Goal: Task Accomplishment & Management: Manage account settings

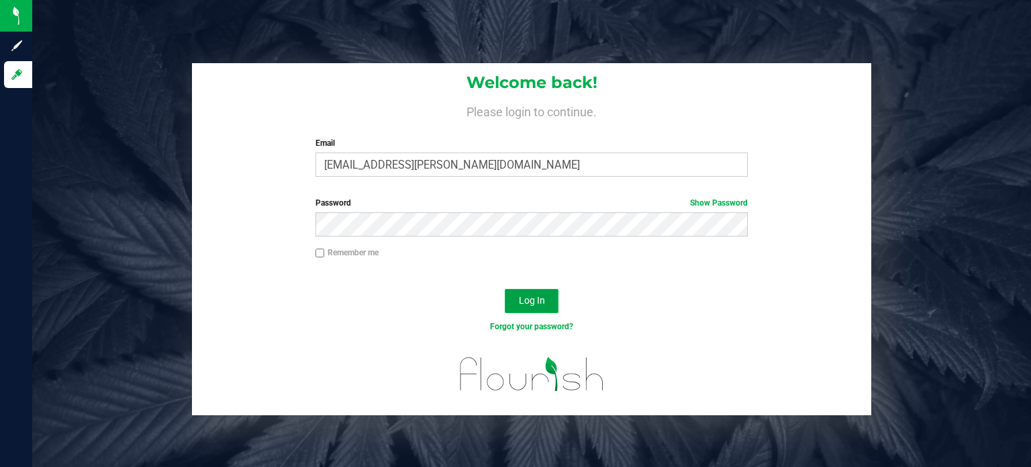
click at [520, 304] on span "Log In" at bounding box center [532, 300] width 26 height 11
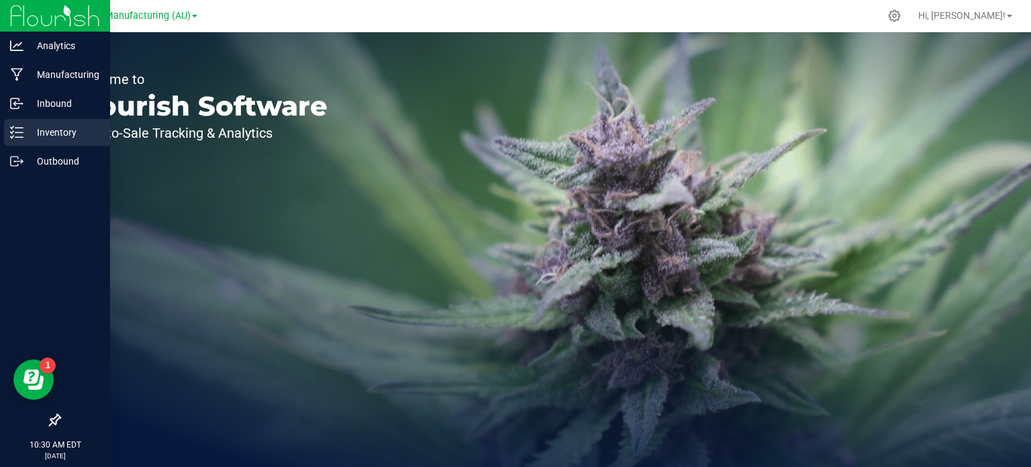
click at [28, 132] on p "Inventory" at bounding box center [64, 132] width 81 height 16
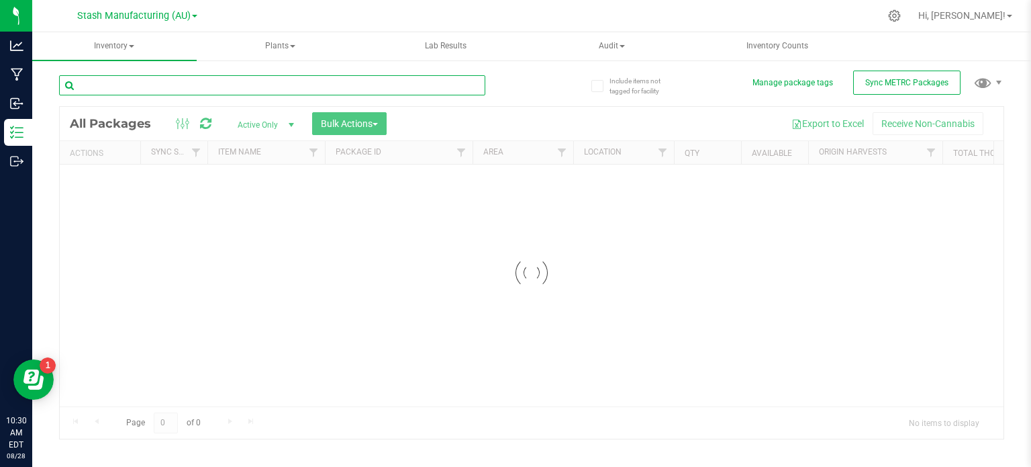
click at [147, 77] on input "text" at bounding box center [272, 85] width 426 height 20
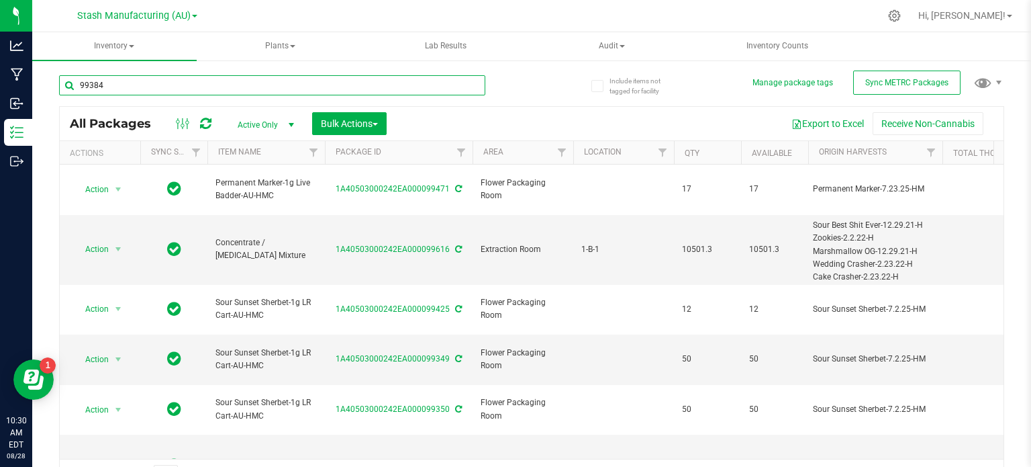
type input "99384"
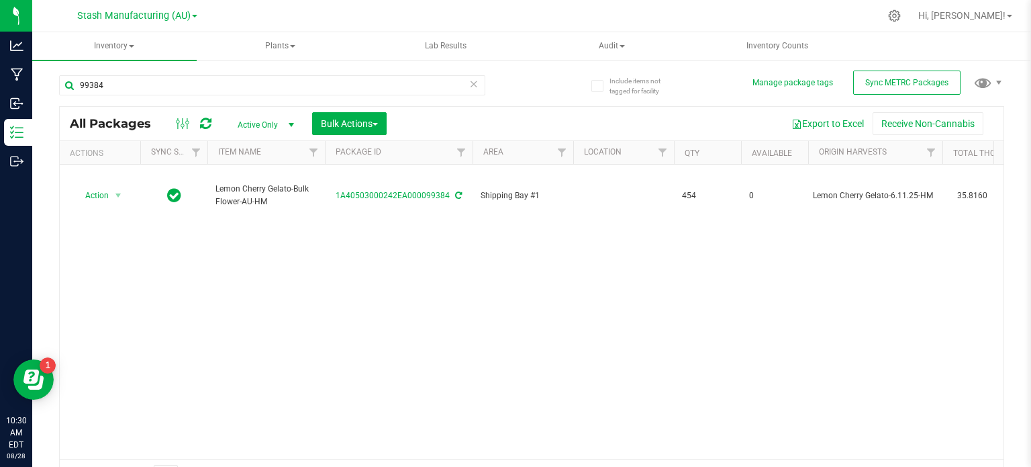
click at [335, 316] on div "Action Action Edit attributes Global inventory Locate package Print package lab…" at bounding box center [532, 312] width 944 height 294
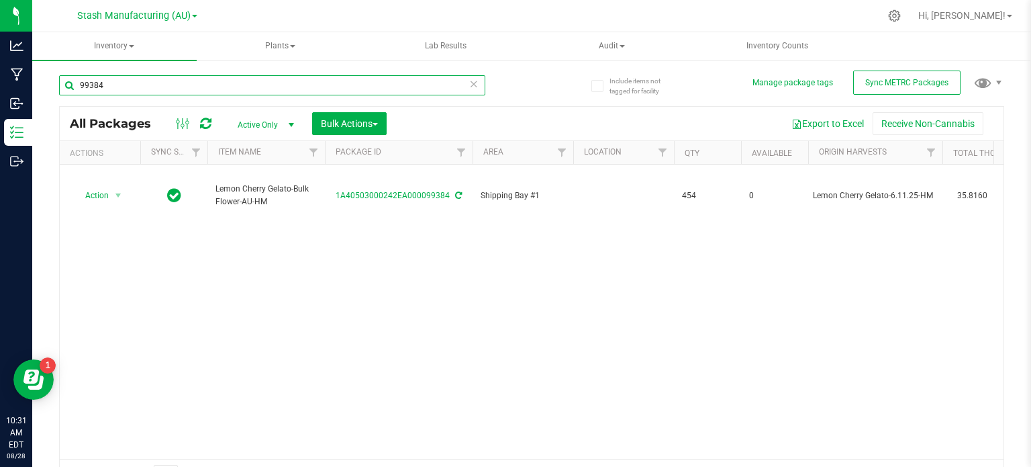
click at [137, 93] on input "99384" at bounding box center [272, 85] width 426 height 20
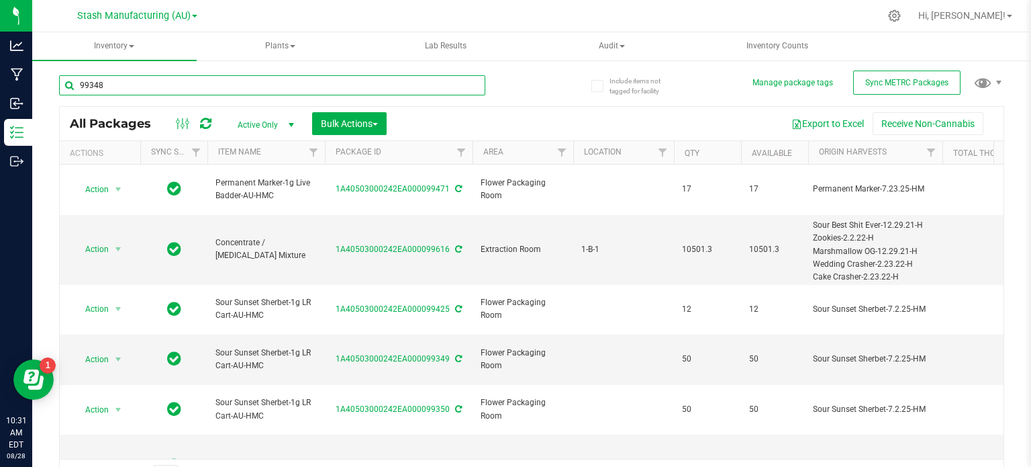
type input "99348"
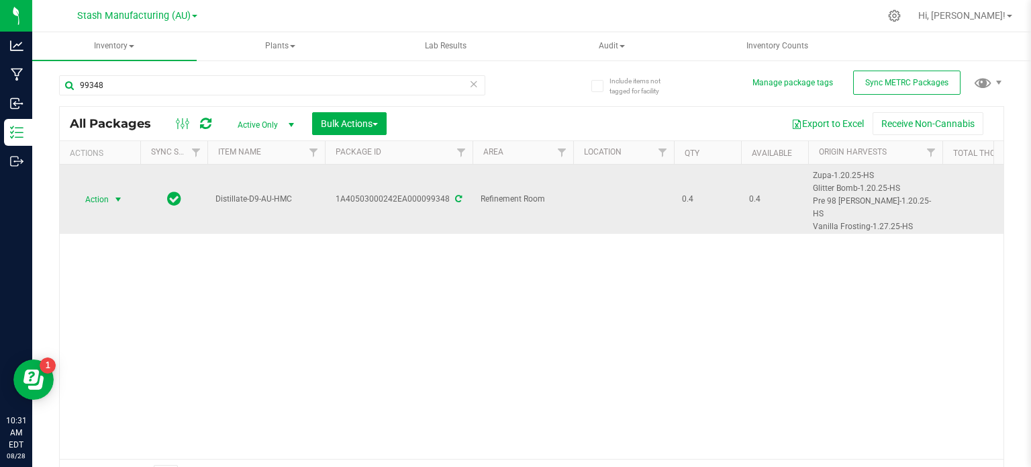
click at [97, 206] on span "Action" at bounding box center [91, 199] width 36 height 19
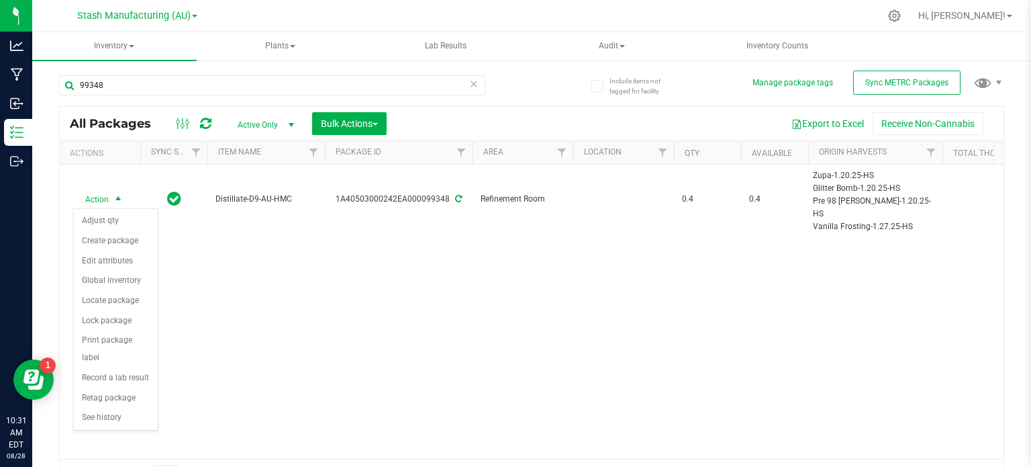
click at [388, 336] on div "Action Action Adjust qty Create package Edit attributes Global inventory Locate…" at bounding box center [532, 312] width 944 height 294
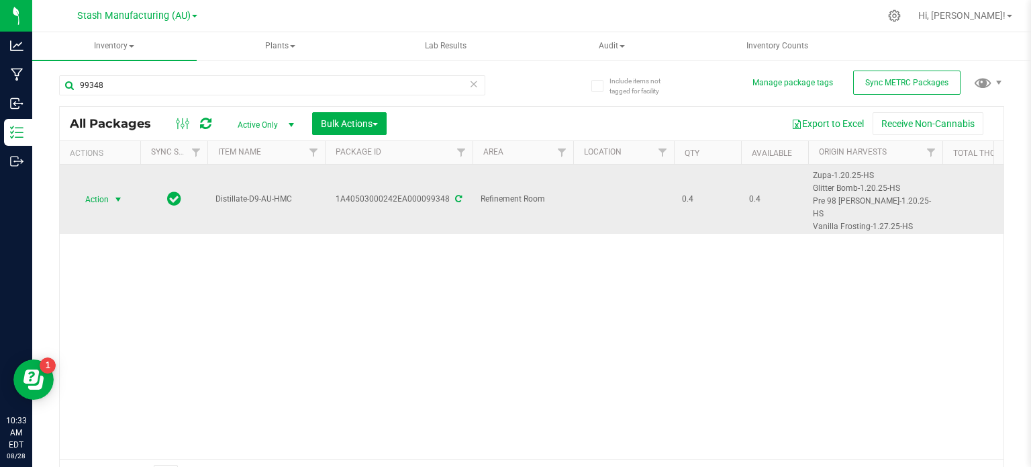
click at [108, 200] on span "Action" at bounding box center [91, 199] width 36 height 19
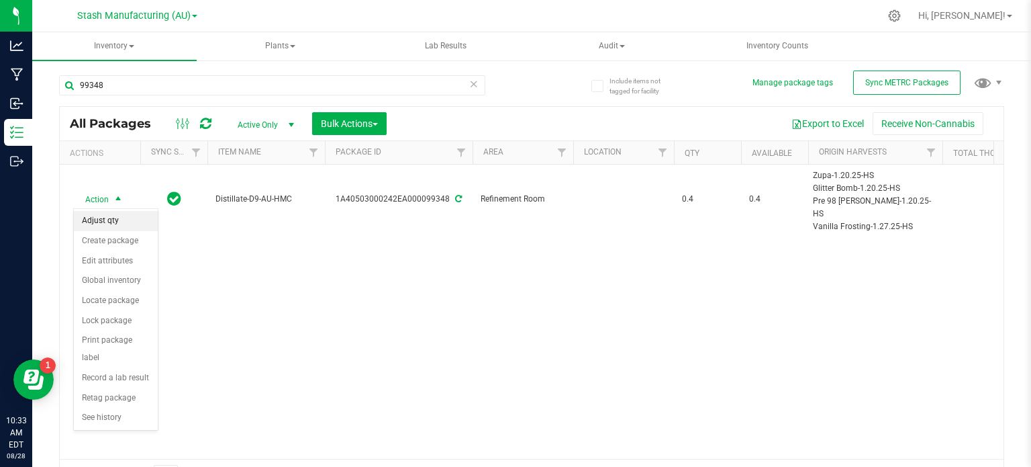
click at [110, 216] on li "Adjust qty" at bounding box center [116, 221] width 84 height 20
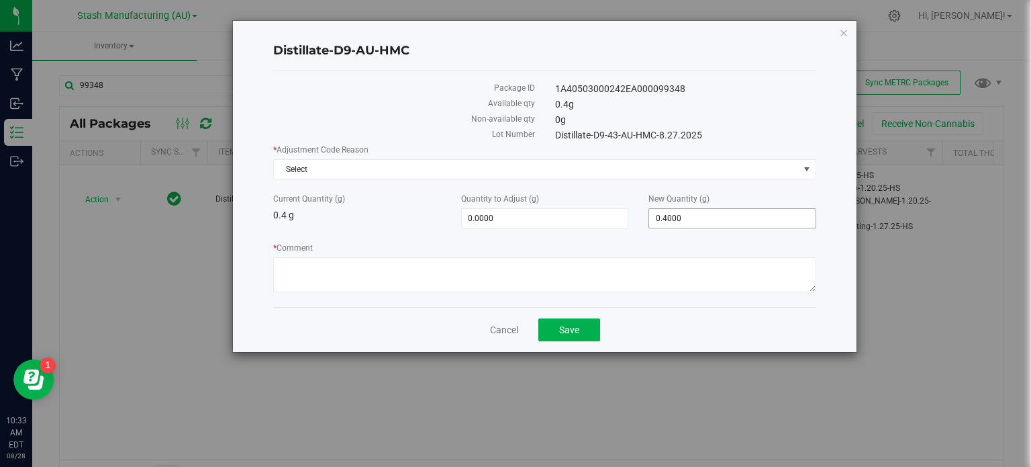
click at [793, 214] on span "0.4000 0.4" at bounding box center [733, 218] width 168 height 20
click at [793, 214] on input "0.4" at bounding box center [732, 218] width 167 height 19
type input "0"
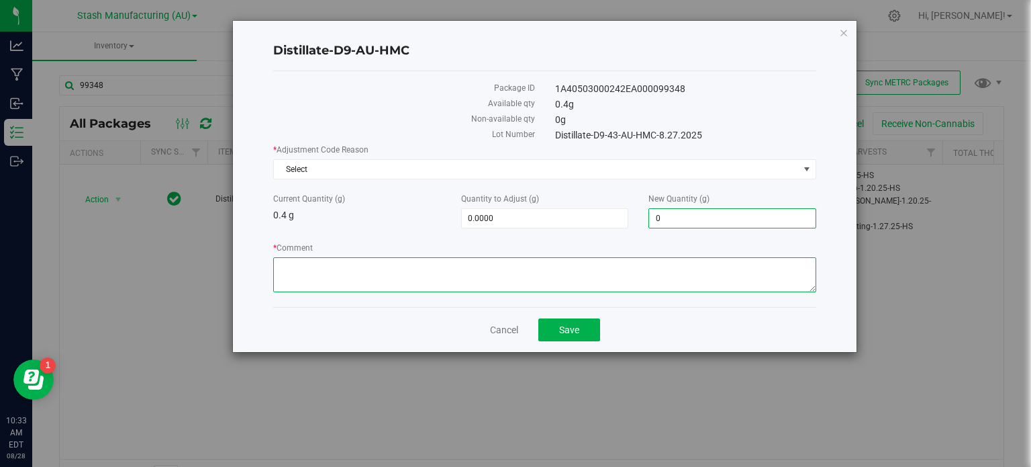
type input "-0.4000"
type input "0.0000"
click at [676, 284] on textarea "* Comment" at bounding box center [544, 274] width 543 height 35
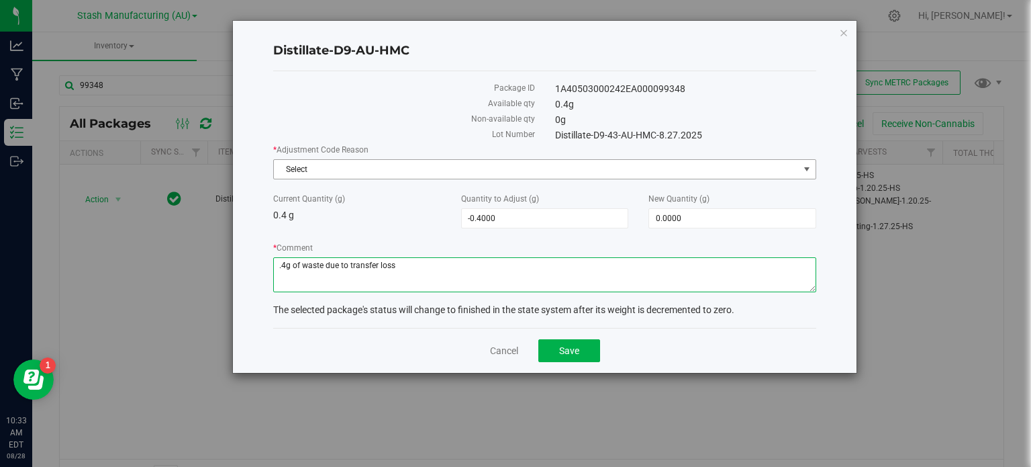
type textarea ".4g of waste due to transfer loss"
click at [686, 171] on span "Select" at bounding box center [536, 169] width 525 height 19
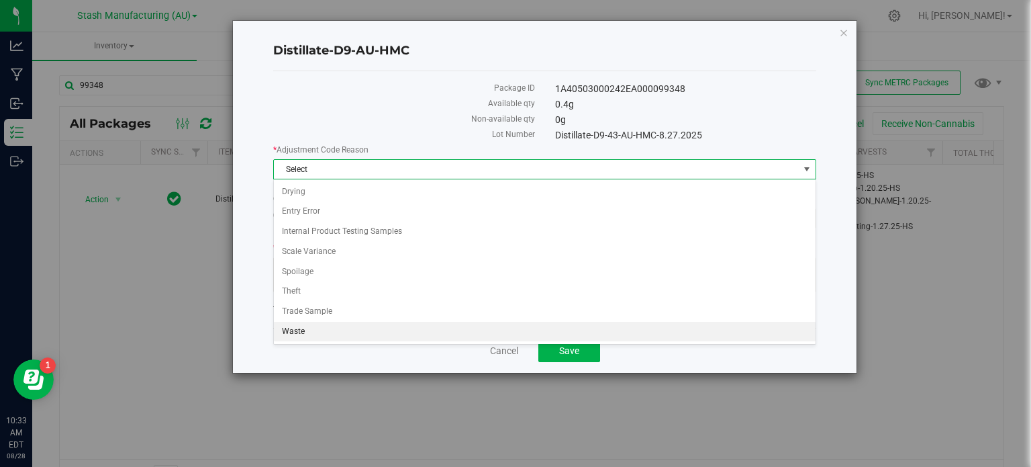
click at [654, 333] on li "Waste" at bounding box center [545, 332] width 542 height 20
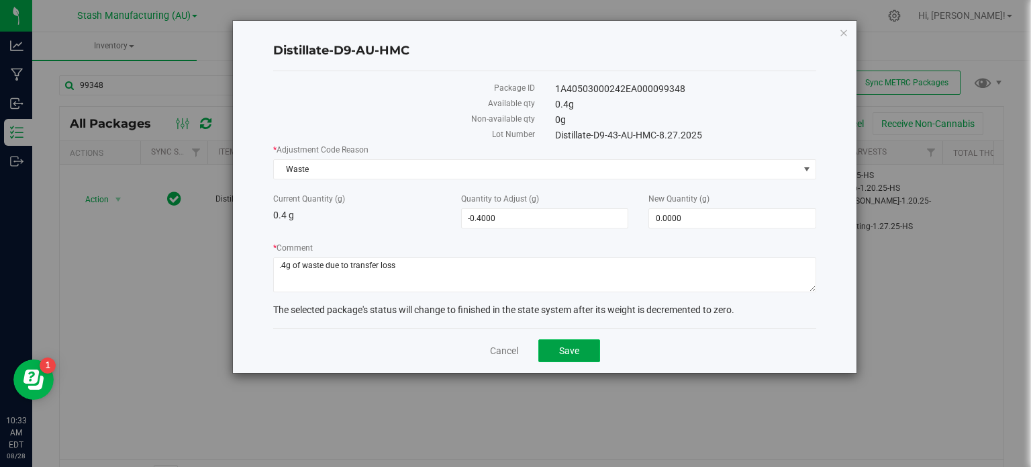
click at [571, 349] on span "Save" at bounding box center [569, 350] width 20 height 11
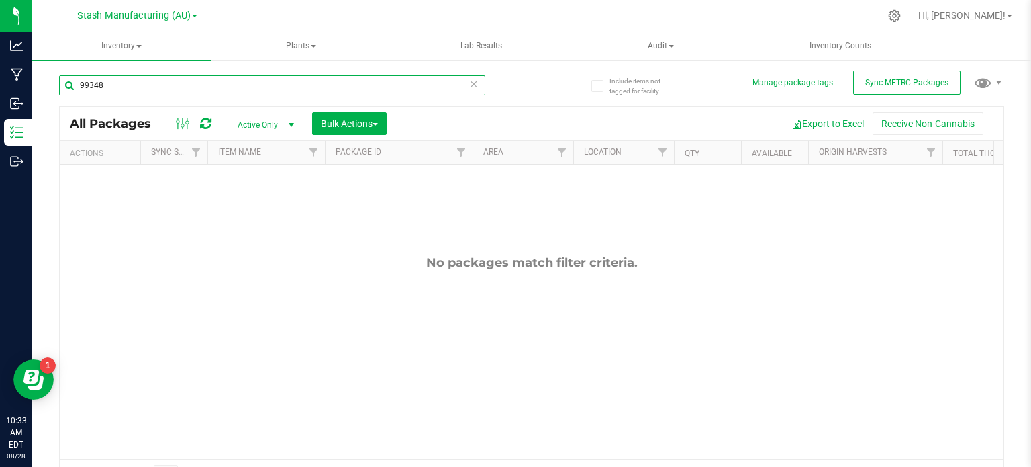
click at [182, 85] on input "99348" at bounding box center [272, 85] width 426 height 20
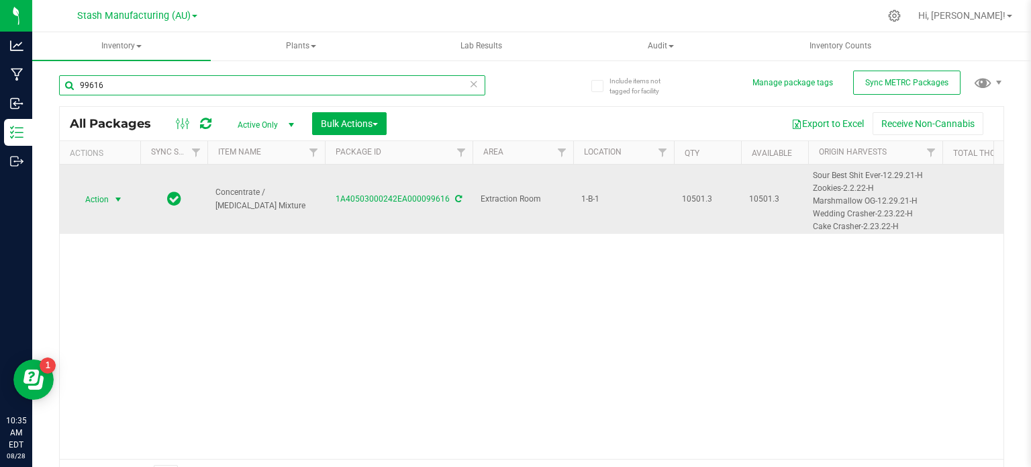
type input "99616"
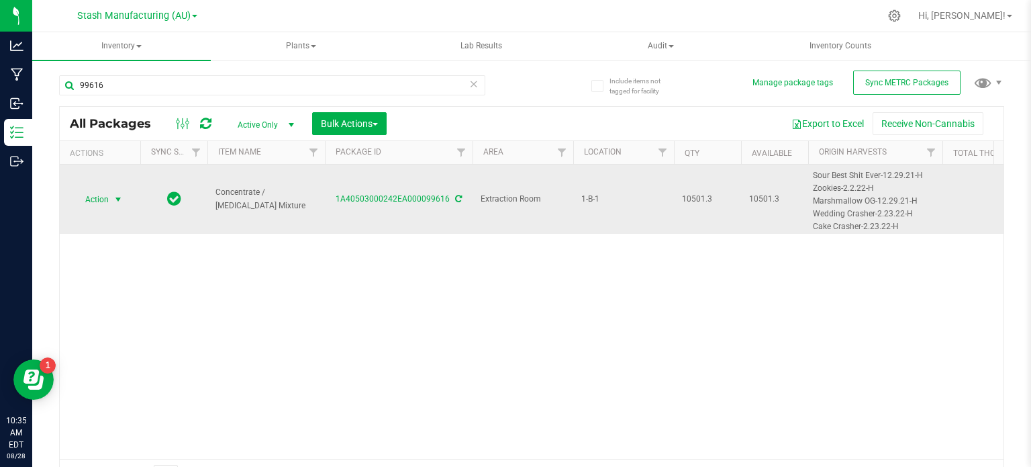
click at [95, 195] on span "Action" at bounding box center [91, 199] width 36 height 19
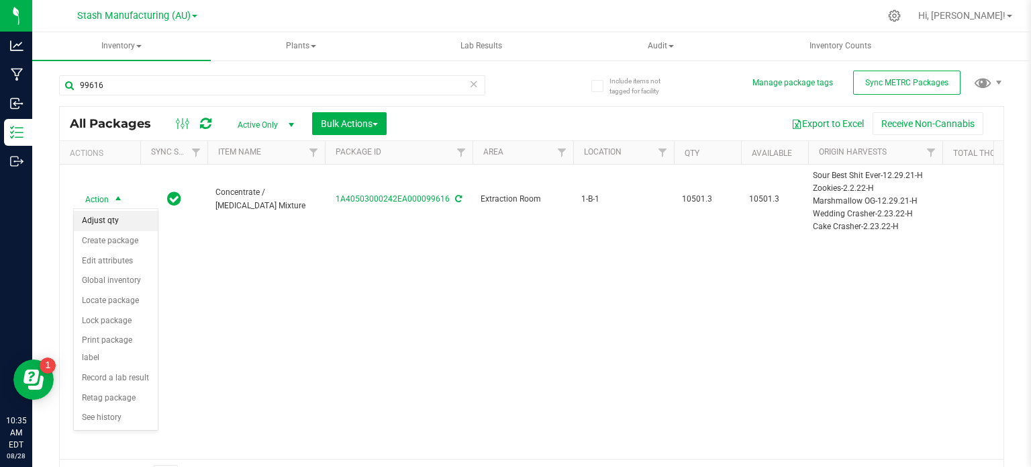
click at [107, 216] on li "Adjust qty" at bounding box center [116, 221] width 84 height 20
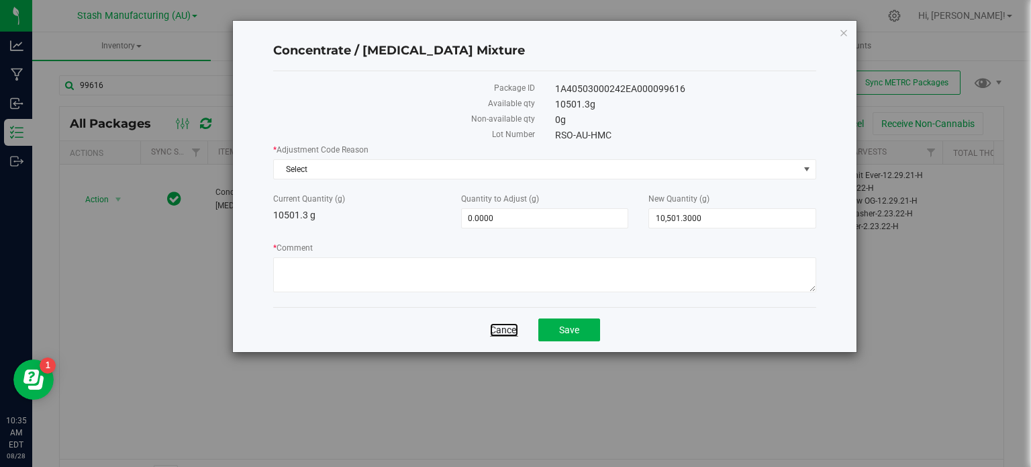
click at [510, 324] on link "Cancel" at bounding box center [504, 329] width 28 height 13
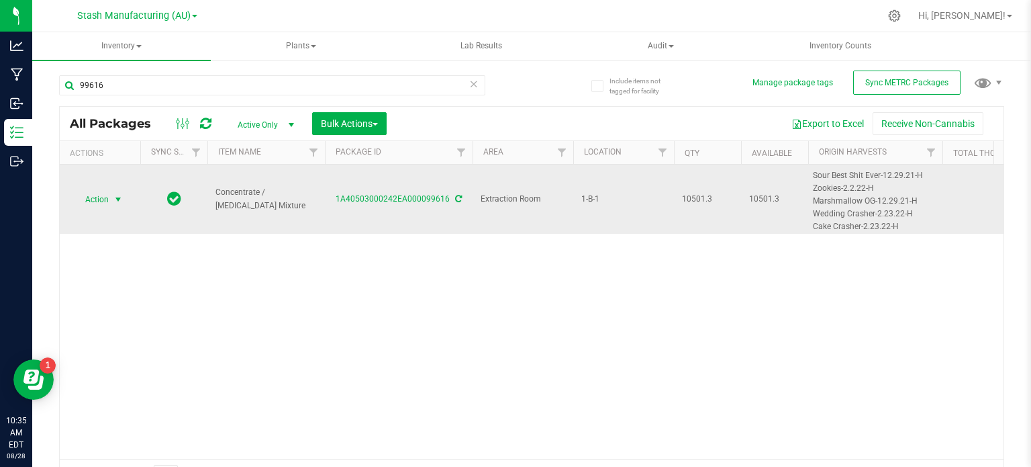
click at [102, 202] on span "Action" at bounding box center [91, 199] width 36 height 19
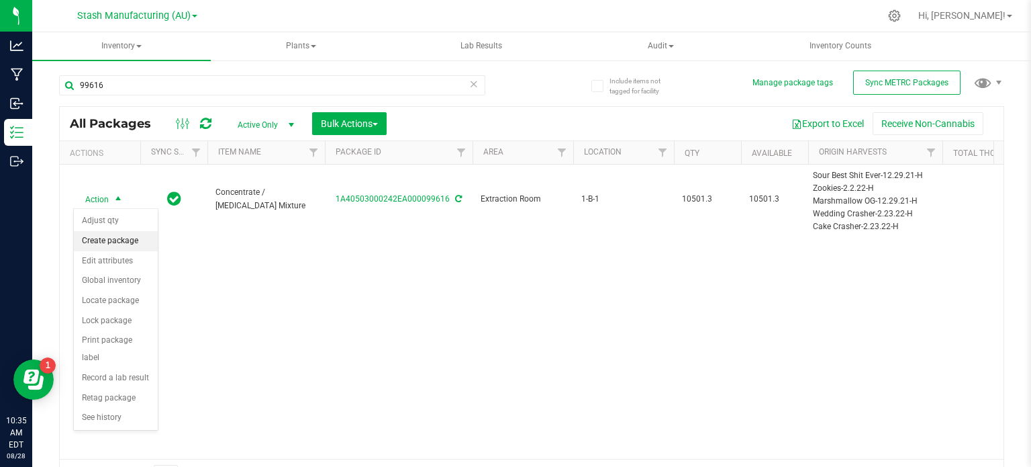
click at [118, 239] on li "Create package" at bounding box center [116, 241] width 84 height 20
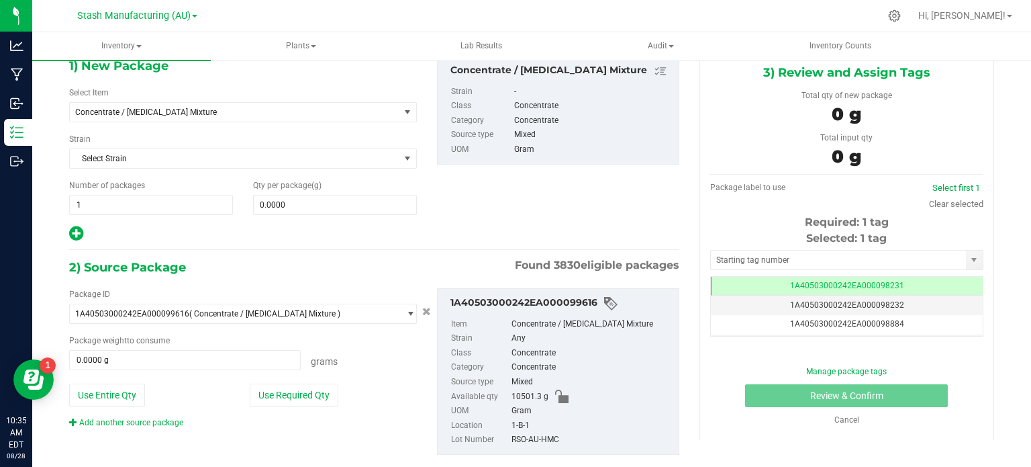
scroll to position [75, 0]
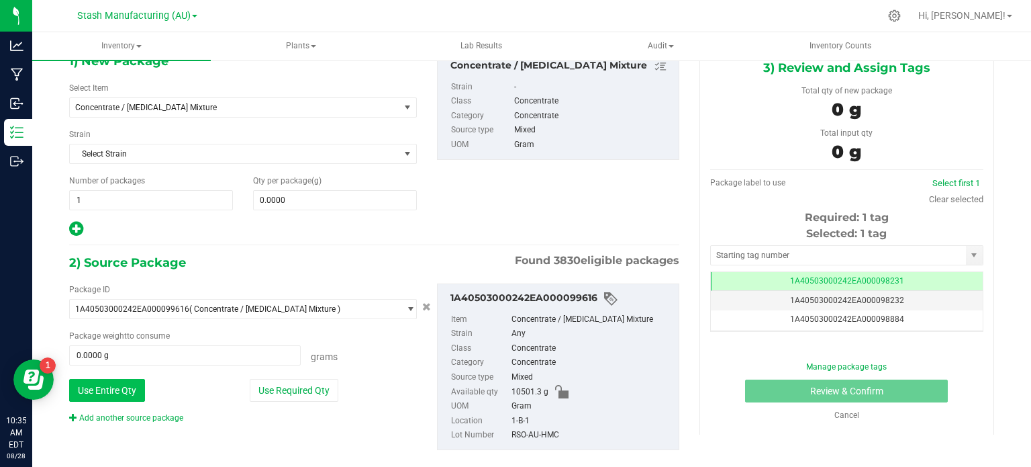
click at [89, 391] on button "Use Entire Qty" at bounding box center [107, 390] width 76 height 23
type input "10501.3000 g"
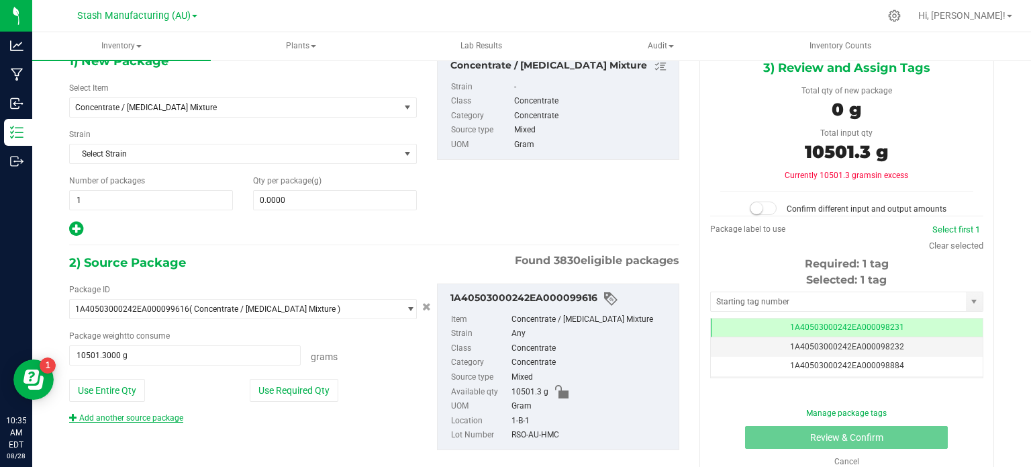
click at [118, 414] on link "Add another source package" at bounding box center [126, 417] width 114 height 9
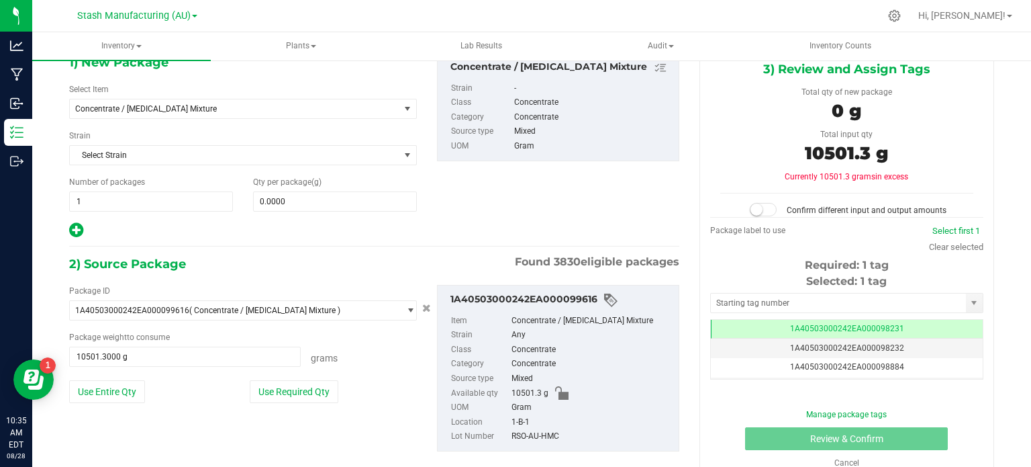
scroll to position [195, 0]
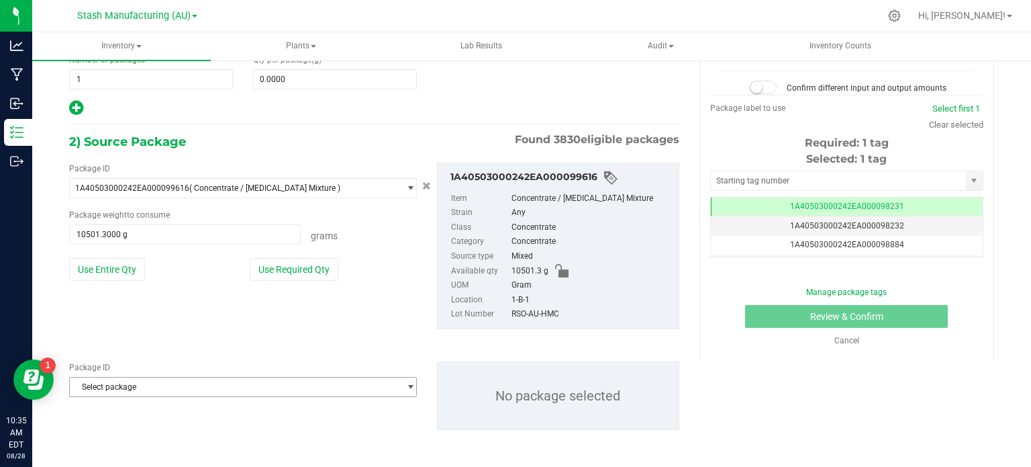
click at [250, 391] on span "Select package" at bounding box center [235, 386] width 330 height 19
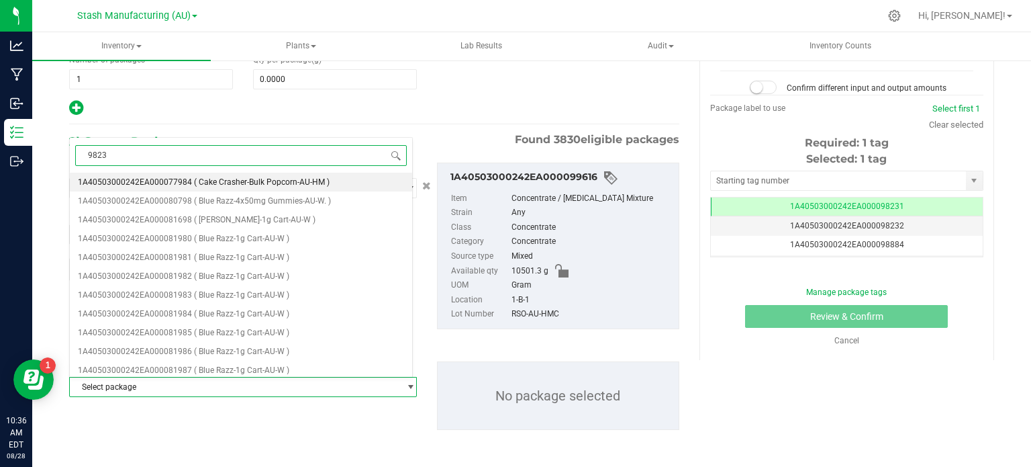
type input "98236"
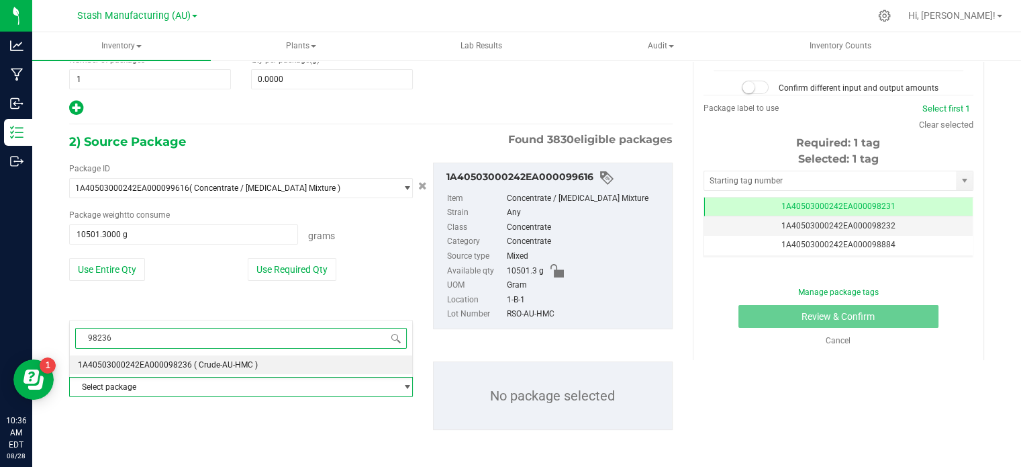
click at [250, 371] on li "1A40503000242EA000098236 ( Crude-AU-HMC )" at bounding box center [241, 364] width 342 height 19
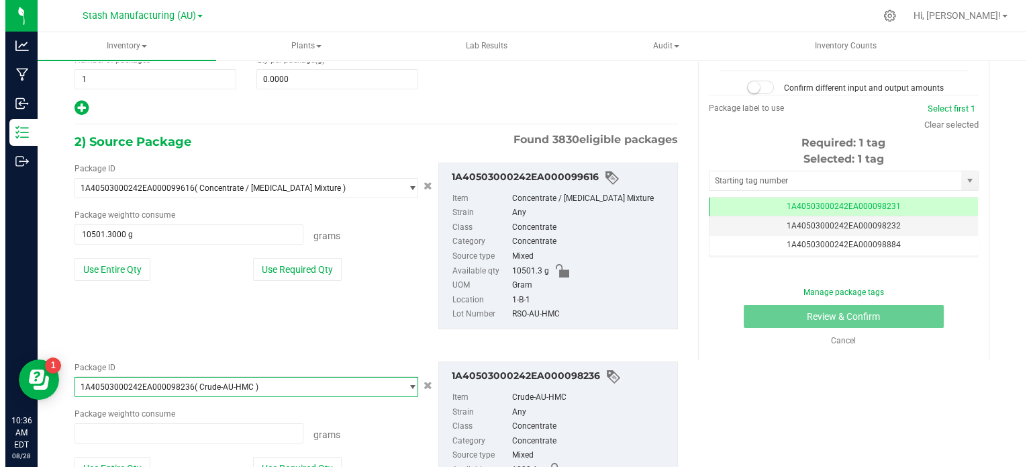
scroll to position [50088, 0]
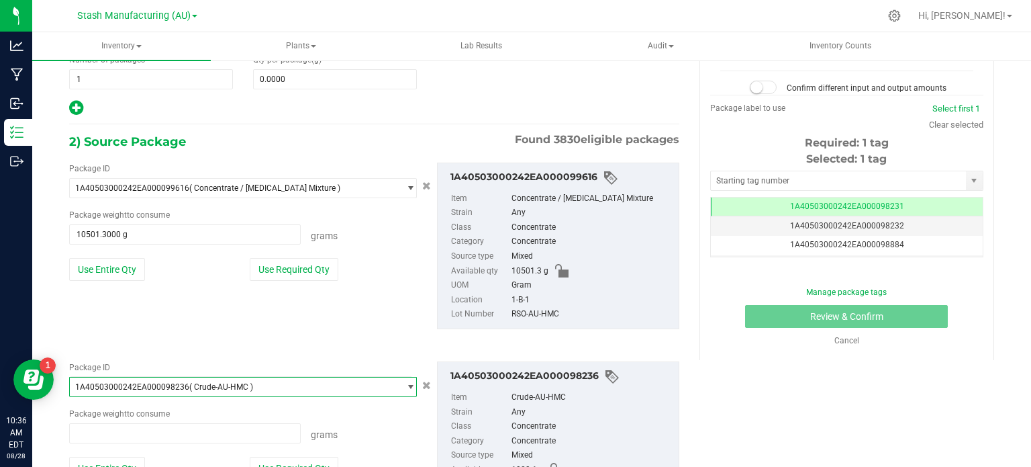
type input "0.0000 g"
type input "0"
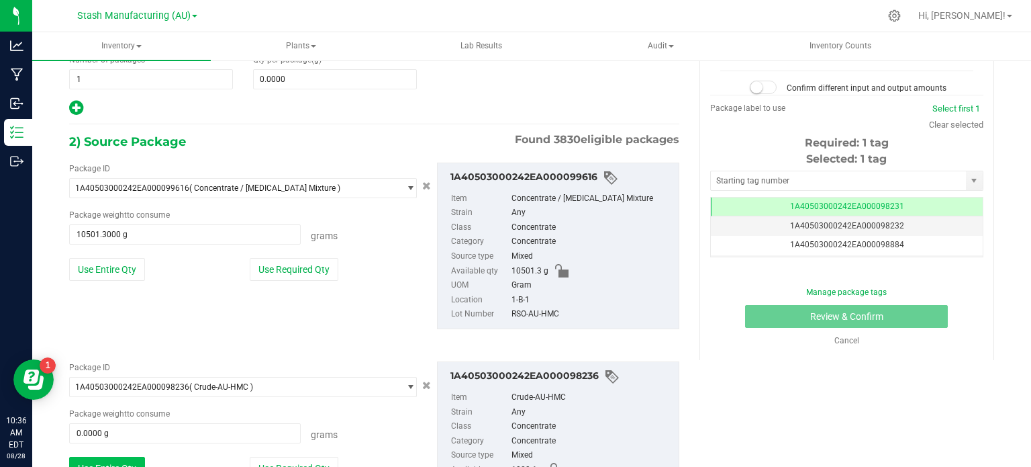
click at [118, 457] on button "Use Entire Qty" at bounding box center [107, 468] width 76 height 23
type input "1009.1000 g"
type input "1009.1"
click at [154, 434] on span "1009.1000 g 1009.1" at bounding box center [185, 433] width 232 height 20
click at [154, 434] on input "1009.1" at bounding box center [185, 433] width 230 height 19
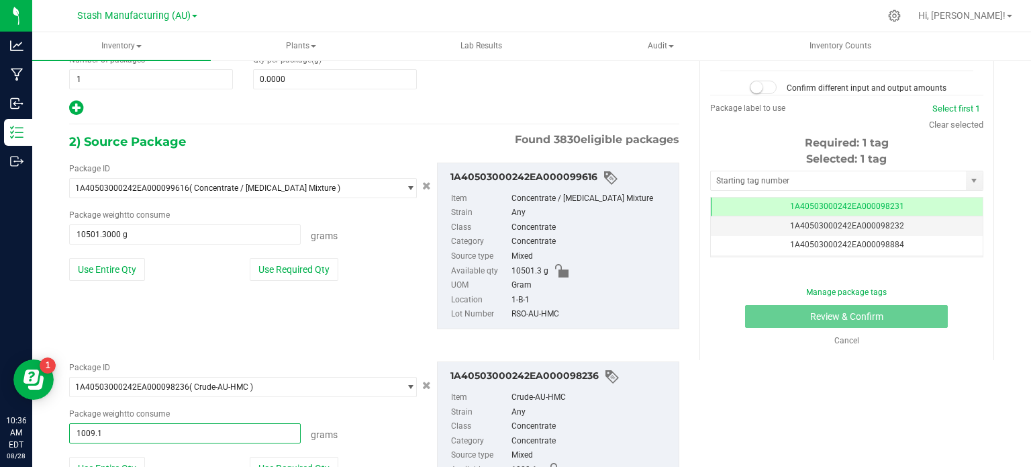
click at [154, 434] on input "1009.1" at bounding box center [185, 433] width 230 height 19
type input "78.8"
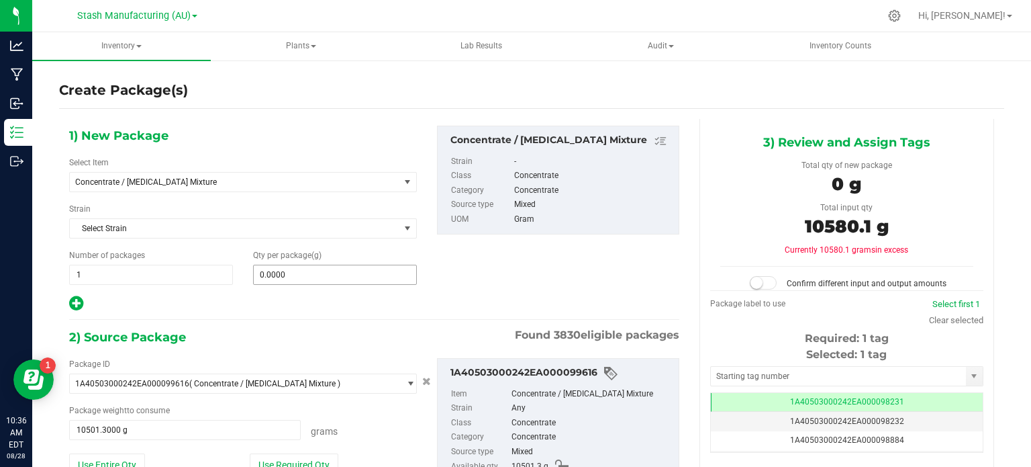
type input "78.8000 g"
click at [403, 265] on span "0.0000 0" at bounding box center [335, 275] width 164 height 20
type input "10580.1"
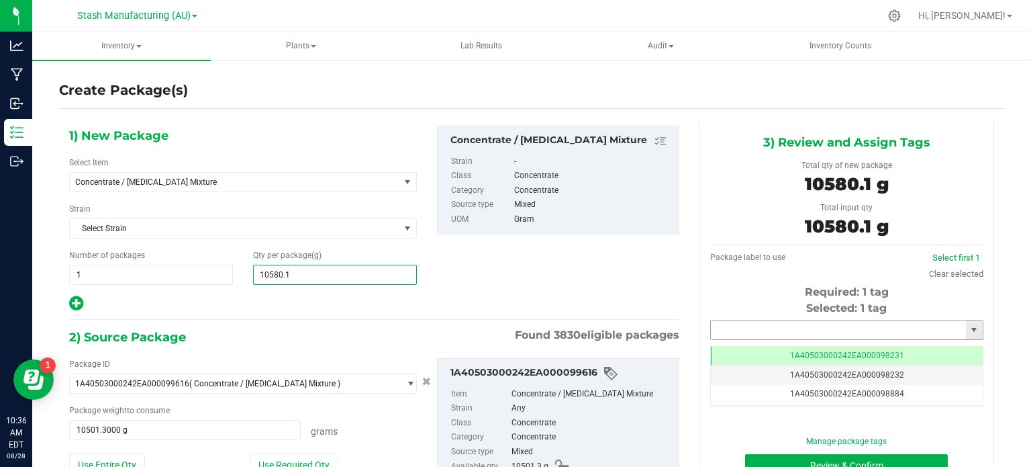
type input "10,580.1000"
click at [761, 322] on input "text" at bounding box center [838, 329] width 255 height 19
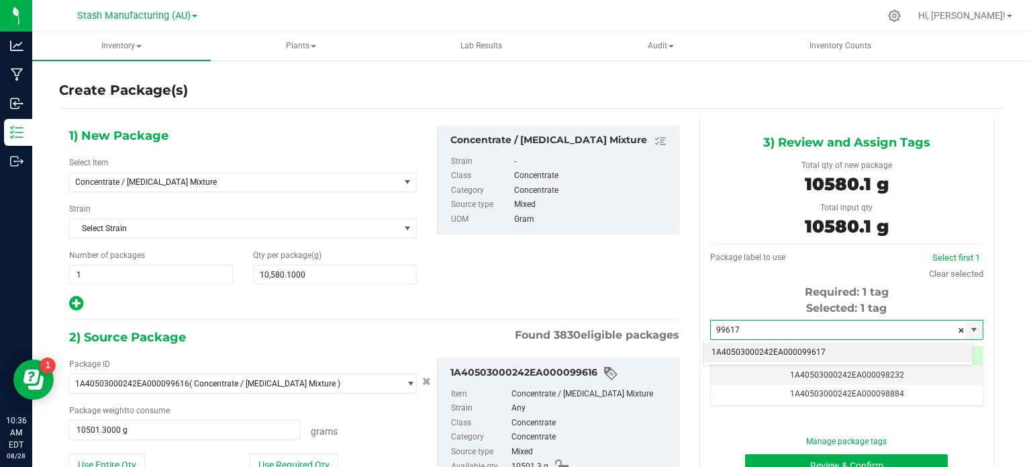
click at [784, 349] on li "1A40503000242EA000099617" at bounding box center [838, 352] width 269 height 20
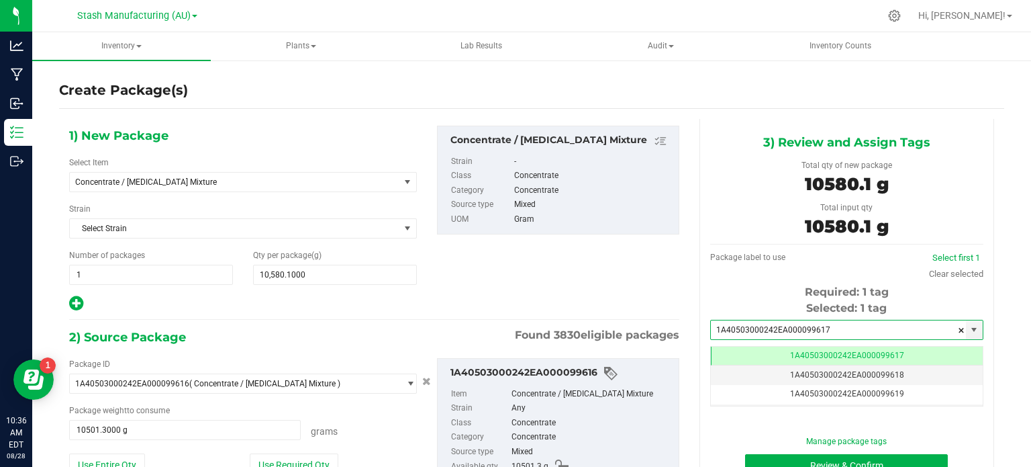
type input "1A40503000242EA000099617"
click at [1002, 287] on div "Create Package(s) 1) New Package Select Item Concentrate / Ethanol Mixture 38 S…" at bounding box center [531, 269] width 999 height 420
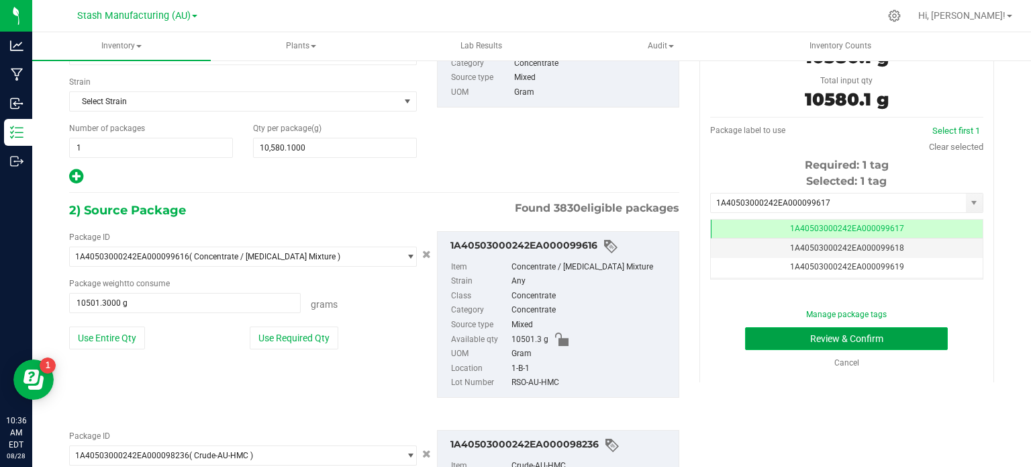
click at [892, 335] on button "Review & Confirm" at bounding box center [846, 338] width 203 height 23
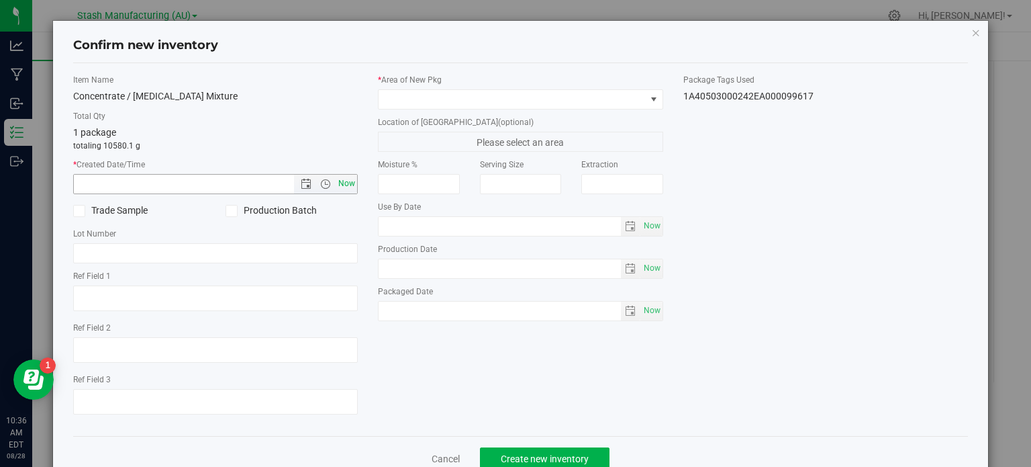
click at [338, 188] on span "Now" at bounding box center [347, 183] width 23 height 19
type input "8/28/2025 10:36 AM"
click at [234, 208] on span at bounding box center [232, 211] width 12 height 12
click at [0, 0] on input "Production Batch" at bounding box center [0, 0] width 0 height 0
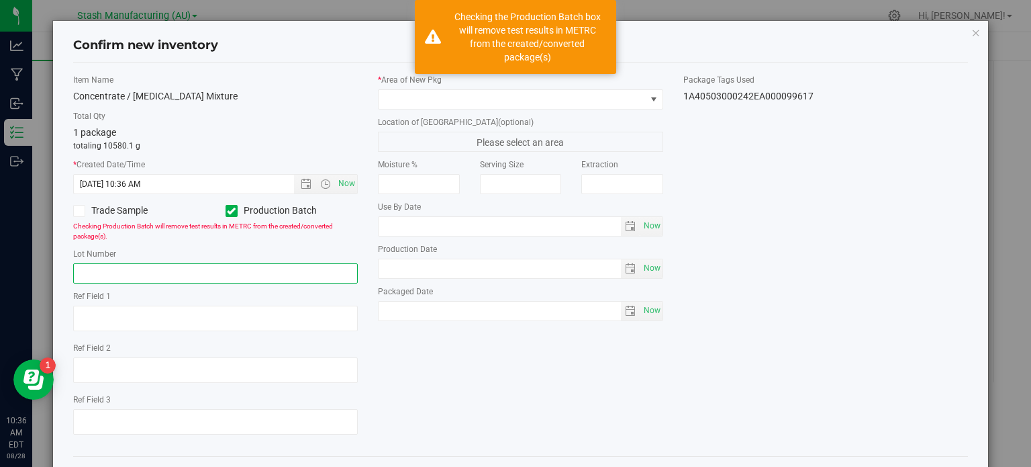
click at [228, 270] on input "text" at bounding box center [215, 273] width 285 height 20
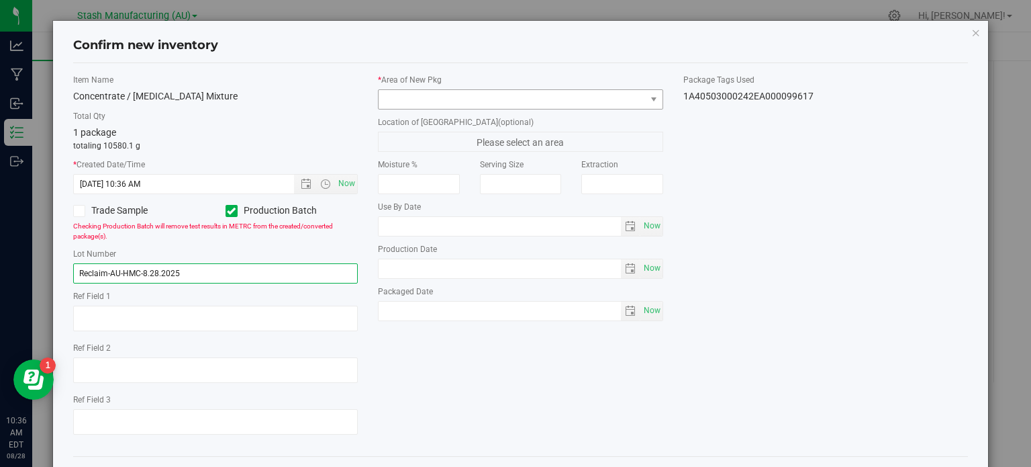
type input "Reclaim-AU-HMC-8.28.2025"
click at [467, 103] on span at bounding box center [512, 99] width 267 height 19
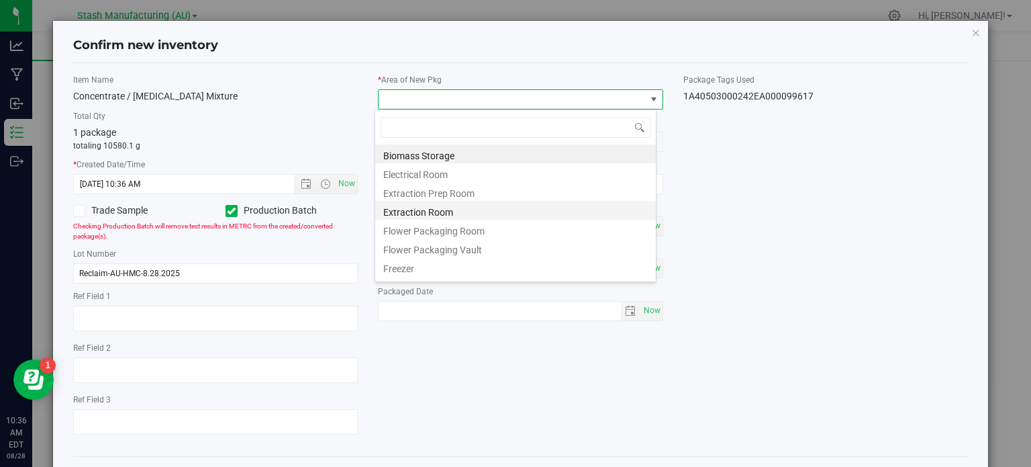
click at [561, 216] on li "Extraction Room" at bounding box center [515, 210] width 281 height 19
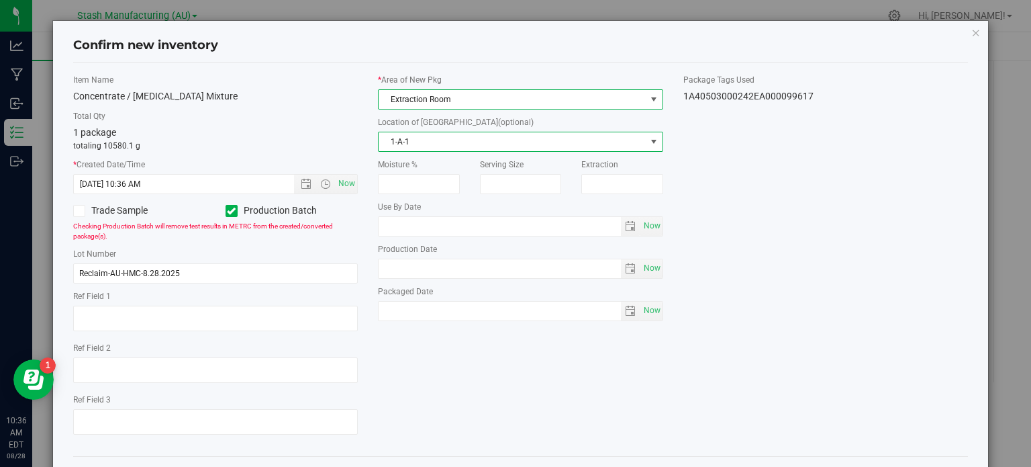
click at [549, 144] on span "1-A-1" at bounding box center [512, 141] width 267 height 19
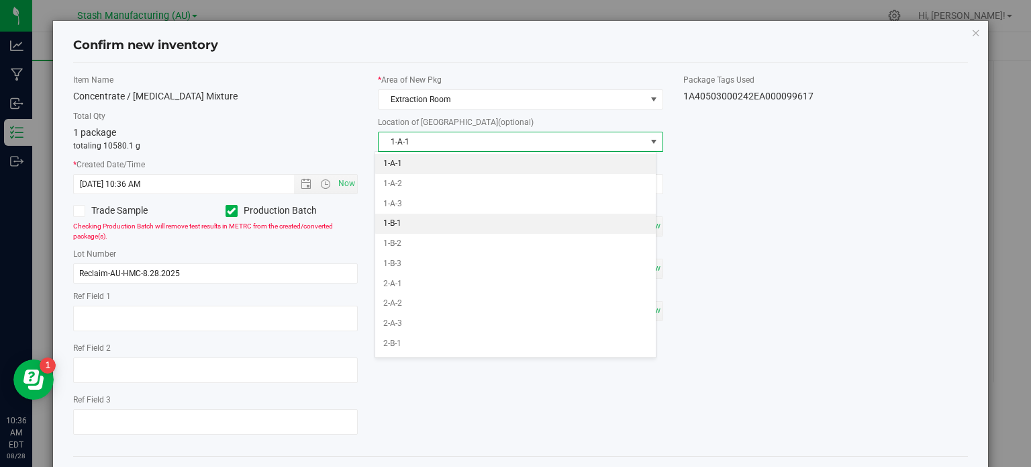
click at [532, 214] on li "1-B-1" at bounding box center [515, 224] width 281 height 20
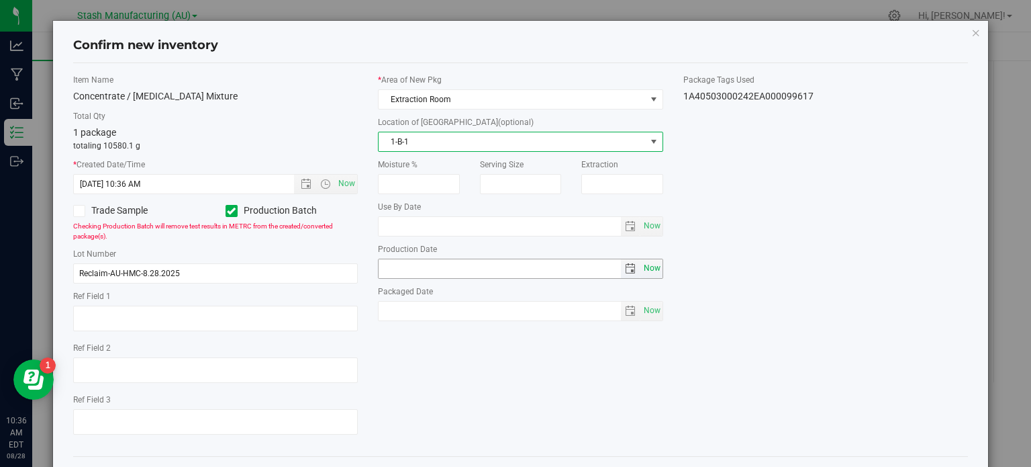
click at [649, 271] on span "Now" at bounding box center [652, 268] width 23 height 19
type input "[DATE]"
click at [642, 314] on span "Now" at bounding box center [652, 310] width 23 height 19
type input "[DATE]"
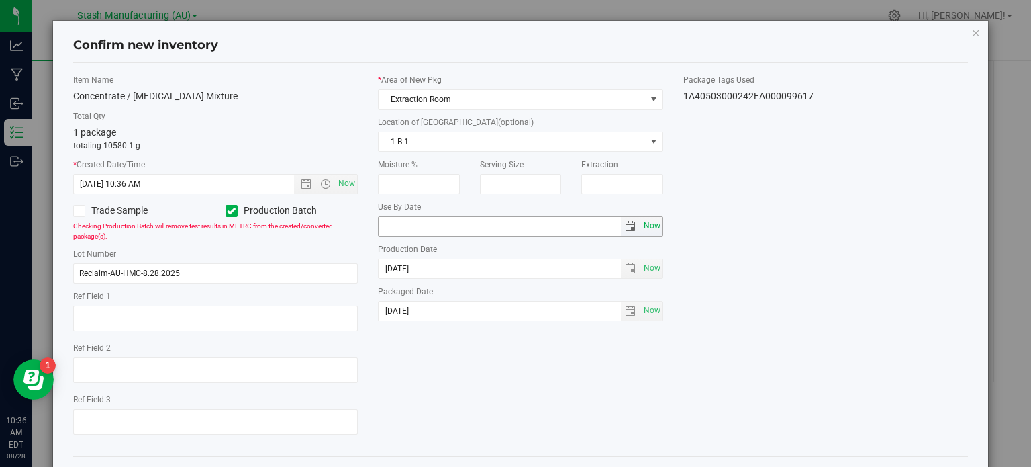
click at [641, 216] on span "Now" at bounding box center [652, 225] width 23 height 19
click at [400, 220] on input "[DATE]" at bounding box center [500, 226] width 242 height 19
type input "[DATE]"
click at [551, 381] on div "Item Name Concentrate / Ethanol Mixture Total Qty 1 package totaling 10580.1 g …" at bounding box center [521, 259] width 916 height 371
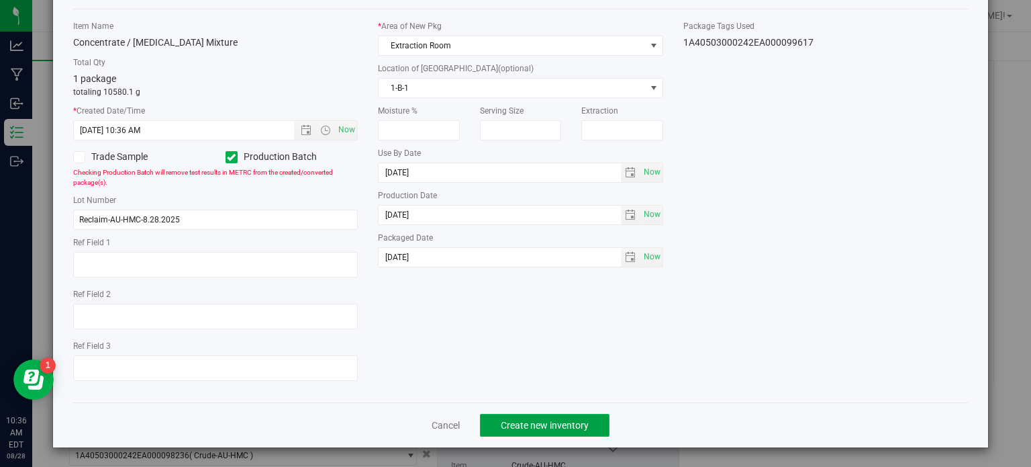
click at [562, 417] on button "Create new inventory" at bounding box center [545, 425] width 130 height 23
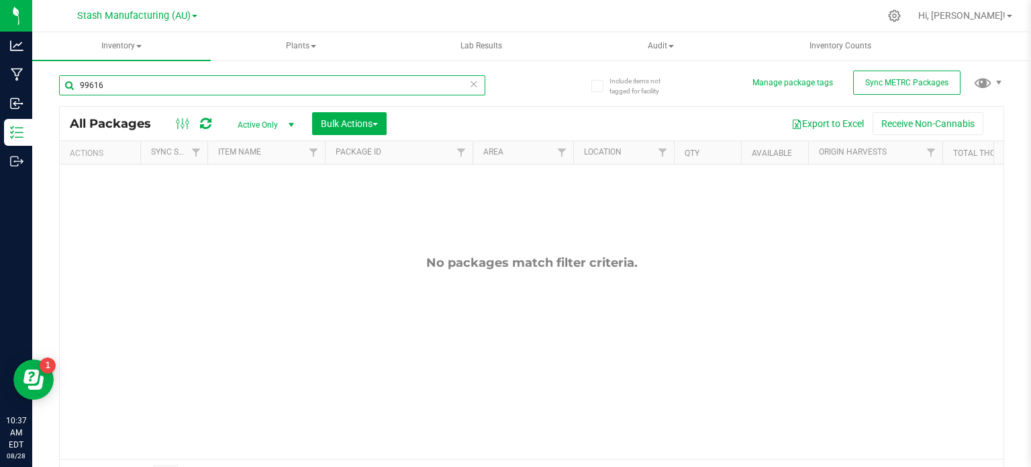
click at [263, 79] on input "99616" at bounding box center [272, 85] width 426 height 20
type input "98236"
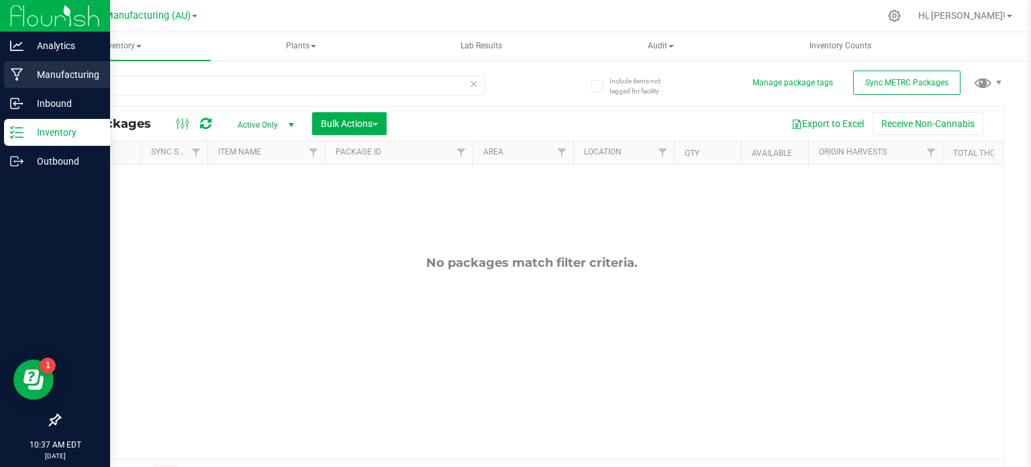
click at [22, 73] on icon at bounding box center [17, 74] width 13 height 13
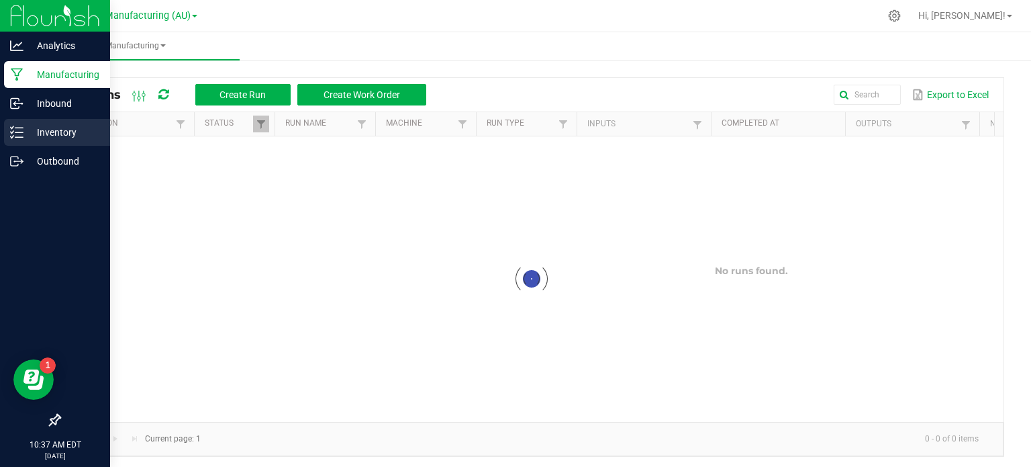
click at [67, 128] on p "Inventory" at bounding box center [64, 132] width 81 height 16
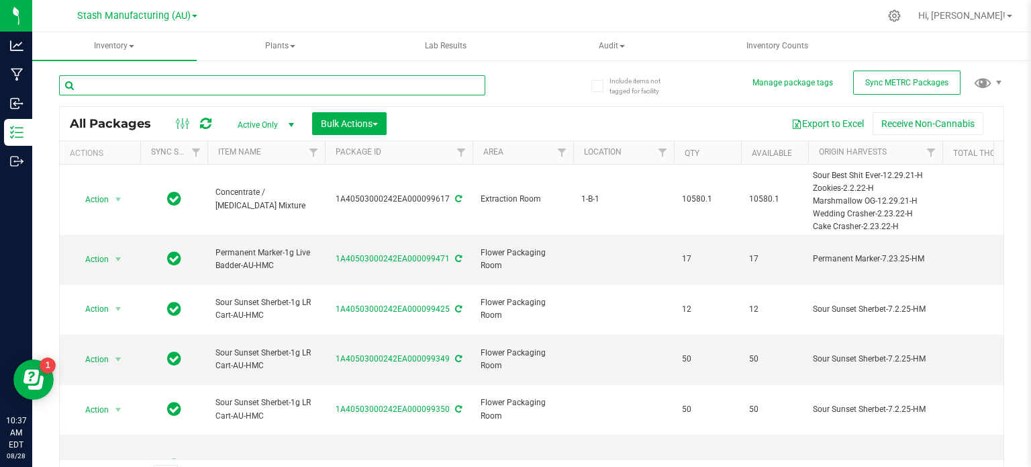
click at [142, 83] on input "text" at bounding box center [272, 85] width 426 height 20
type input "98236"
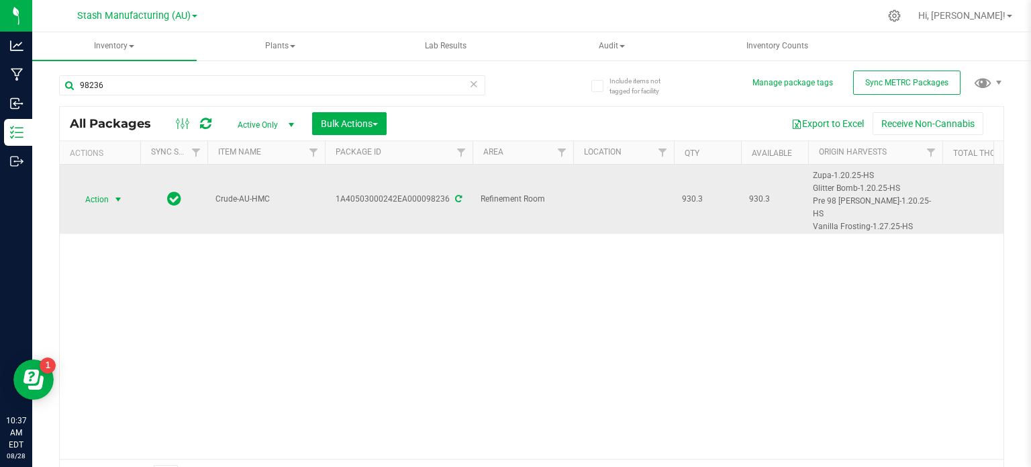
click at [118, 199] on span "select" at bounding box center [118, 199] width 11 height 11
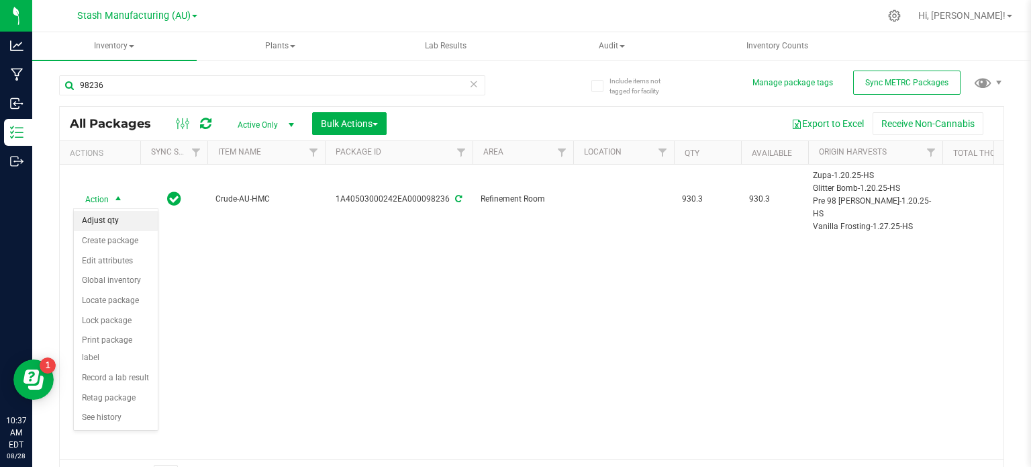
click at [120, 217] on li "Adjust qty" at bounding box center [116, 221] width 84 height 20
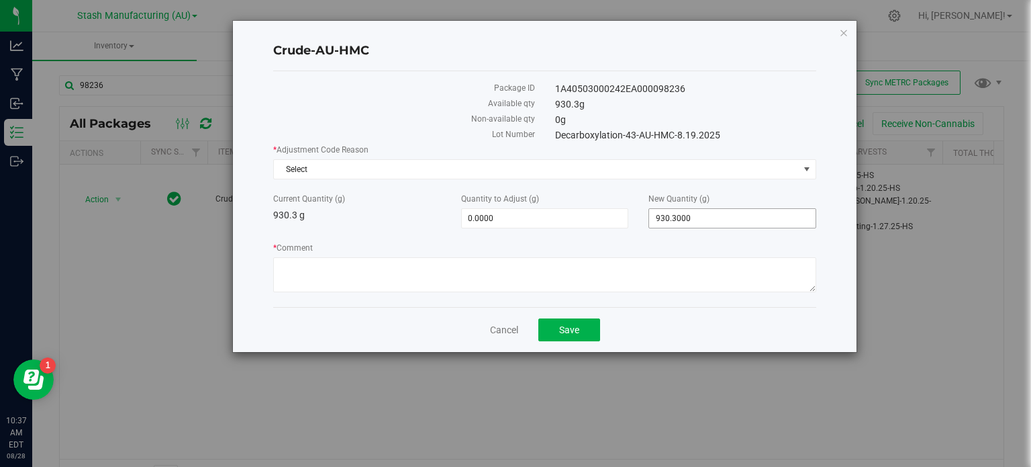
click at [723, 220] on span "930.3000 930.3" at bounding box center [733, 218] width 168 height 20
click at [723, 220] on input "930.3" at bounding box center [732, 218] width 167 height 19
type input "0"
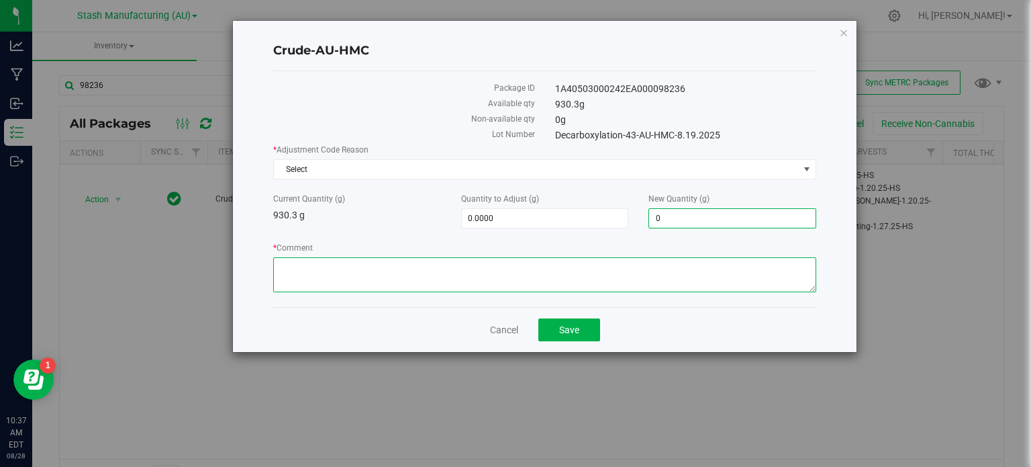
type input "-930.3000"
type input "0.0000"
click at [669, 265] on textarea "* Comment" at bounding box center [544, 274] width 543 height 35
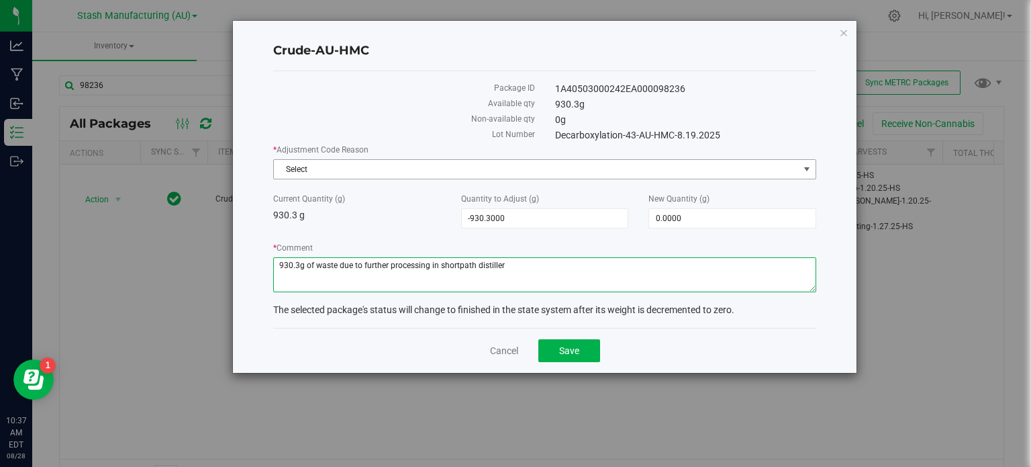
type textarea "930.3g of waste due to further processing in shortpath distiller"
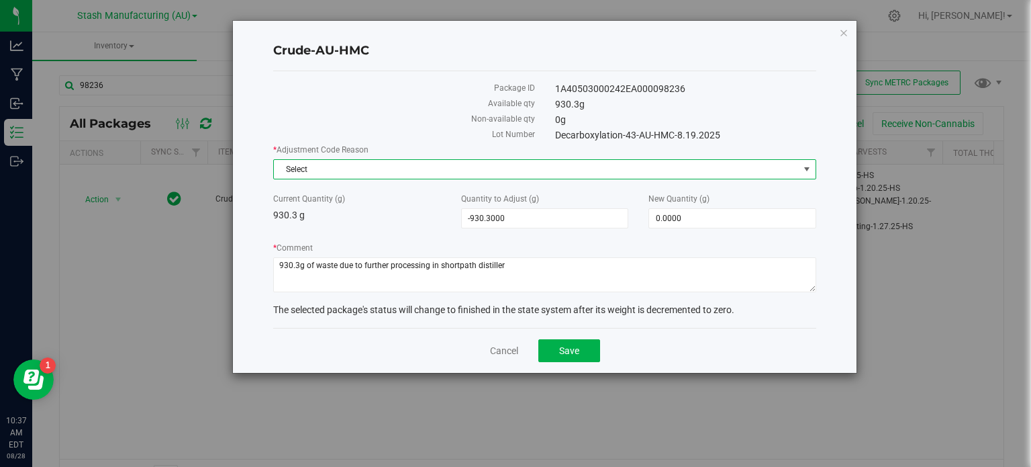
click at [492, 163] on span "Select" at bounding box center [536, 169] width 525 height 19
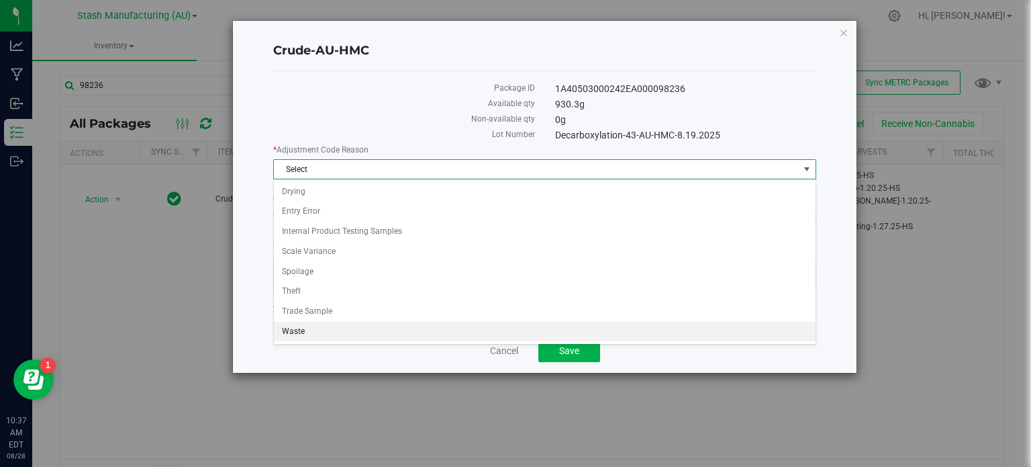
click at [498, 332] on li "Waste" at bounding box center [545, 332] width 542 height 20
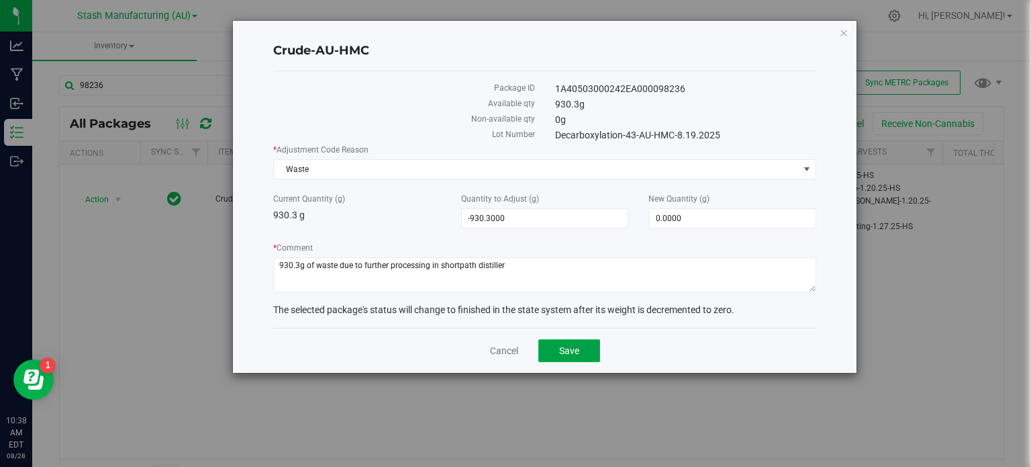
click at [566, 351] on span "Save" at bounding box center [569, 350] width 20 height 11
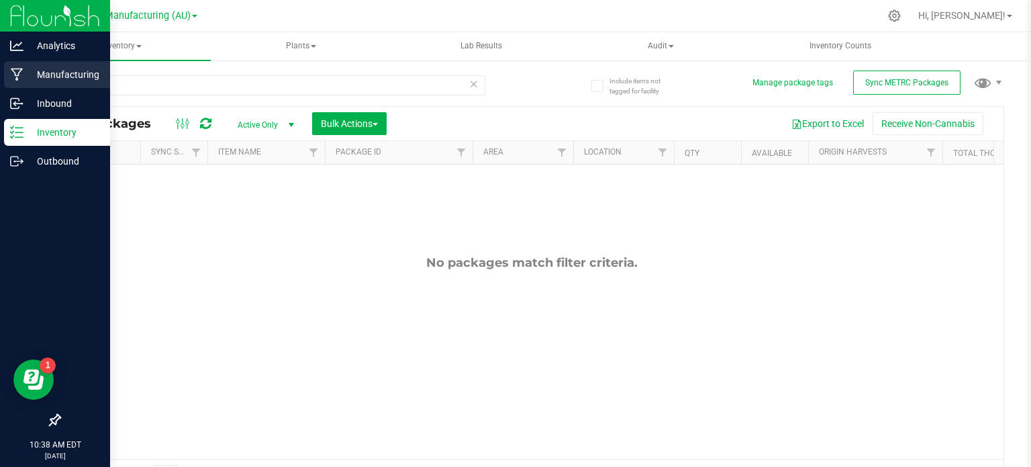
click at [30, 75] on p "Manufacturing" at bounding box center [64, 74] width 81 height 16
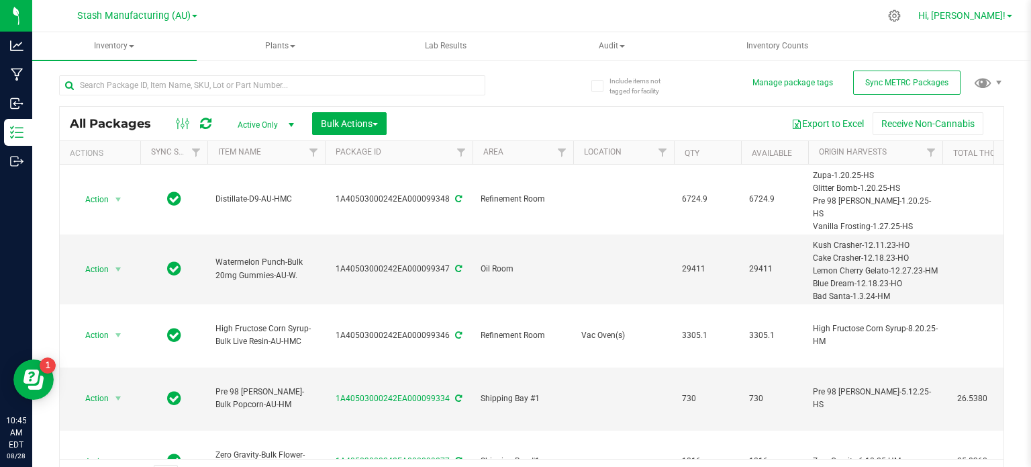
click at [964, 15] on link "Hi, [PERSON_NAME]!" at bounding box center [965, 16] width 105 height 14
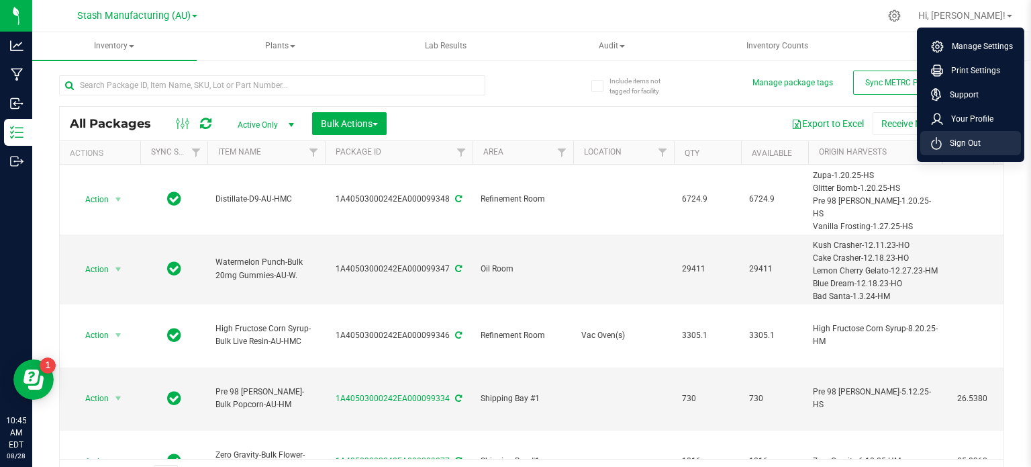
click at [957, 150] on li "Sign Out" at bounding box center [971, 143] width 101 height 24
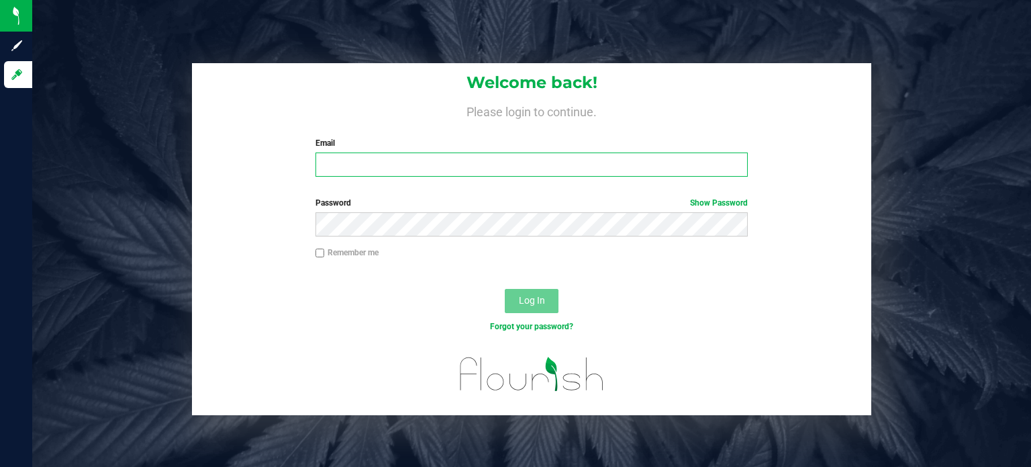
type input "[EMAIL_ADDRESS][PERSON_NAME][DOMAIN_NAME]"
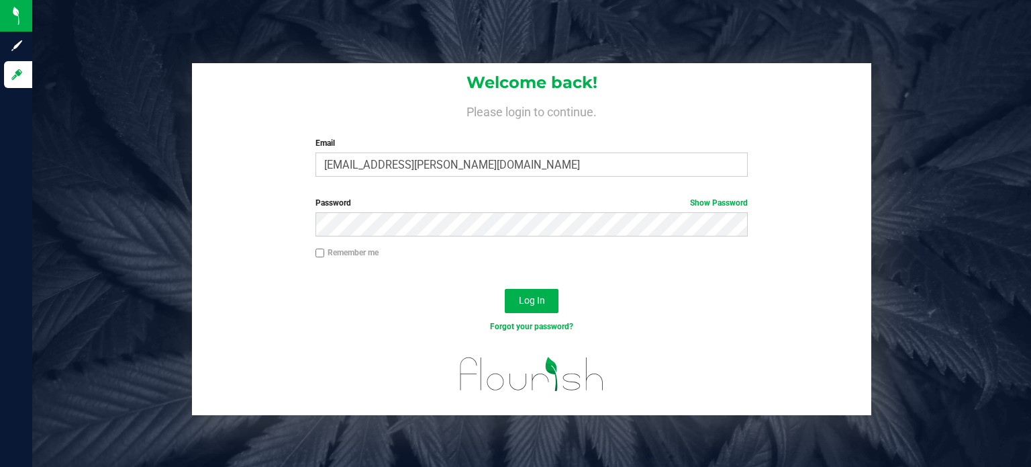
drag, startPoint x: 671, startPoint y: 364, endPoint x: 777, endPoint y: 454, distance: 138.6
click at [528, 289] on button "Log In" at bounding box center [532, 301] width 54 height 24
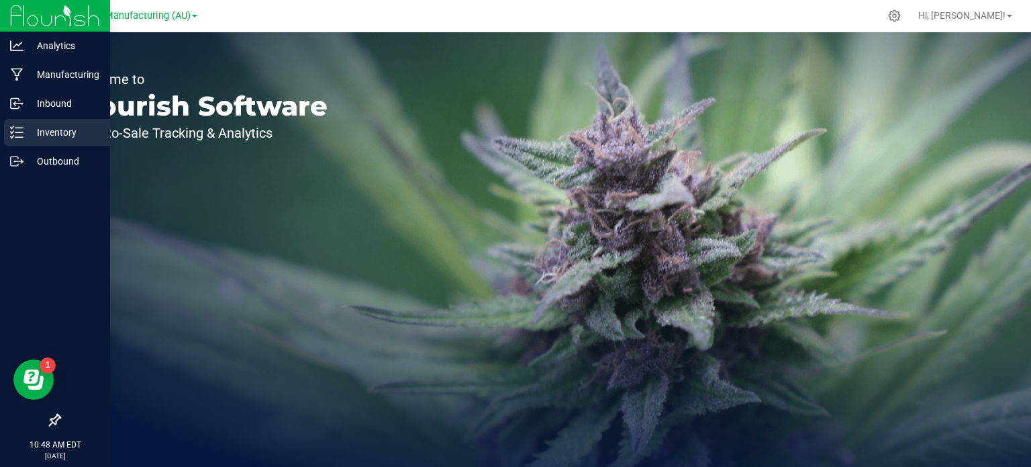
click at [13, 129] on icon at bounding box center [16, 132] width 13 height 13
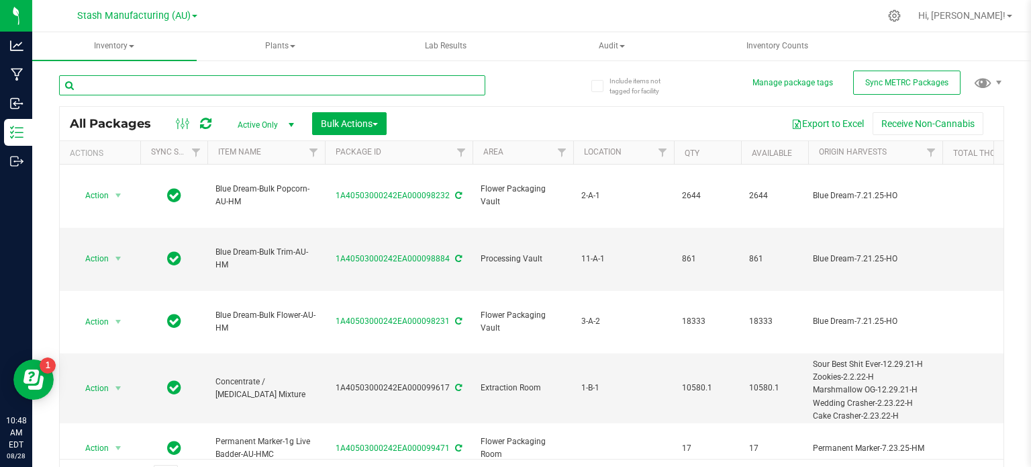
click at [189, 88] on input "text" at bounding box center [272, 85] width 426 height 20
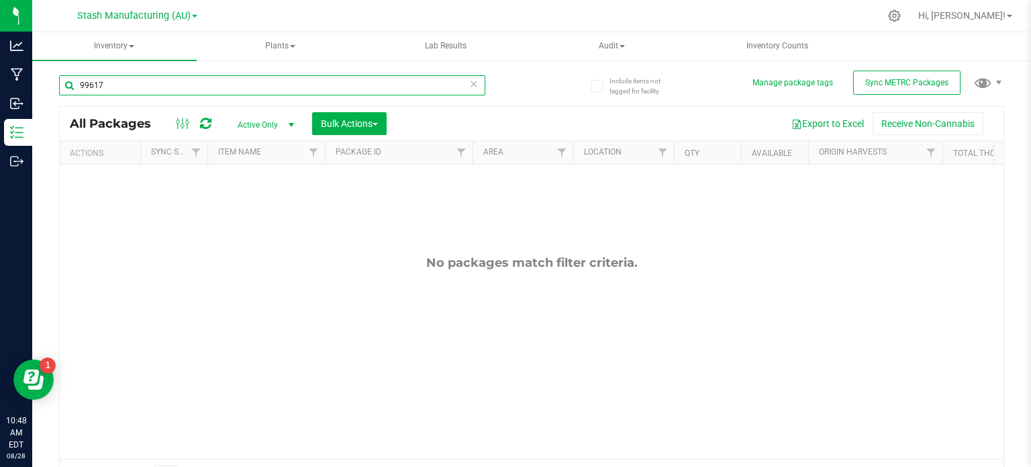
type input "99617"
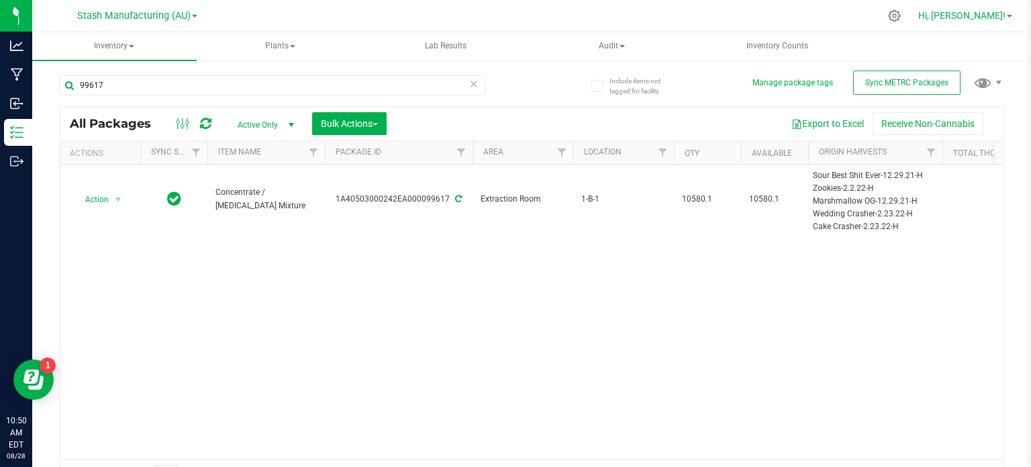
click at [985, 17] on span "Hi, [PERSON_NAME]!" at bounding box center [962, 15] width 87 height 11
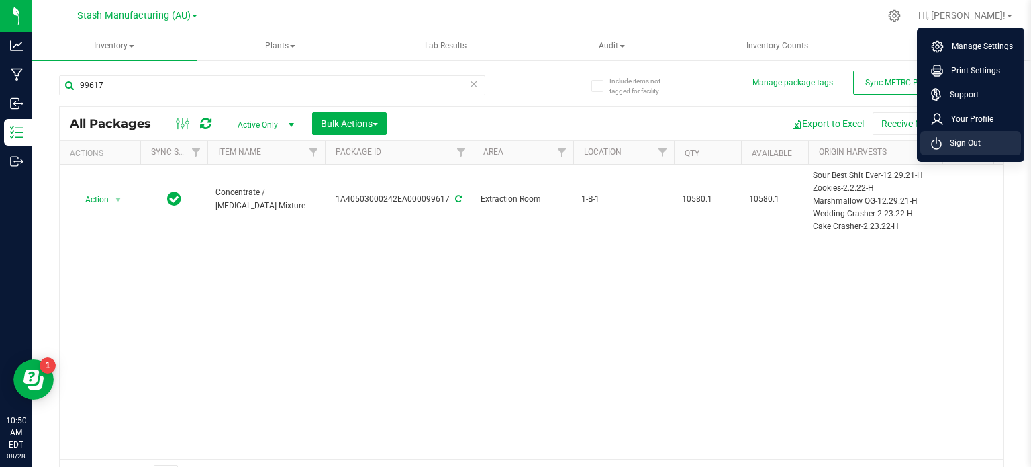
click at [978, 150] on li "Sign Out" at bounding box center [971, 143] width 101 height 24
